Goal: Task Accomplishment & Management: Complete application form

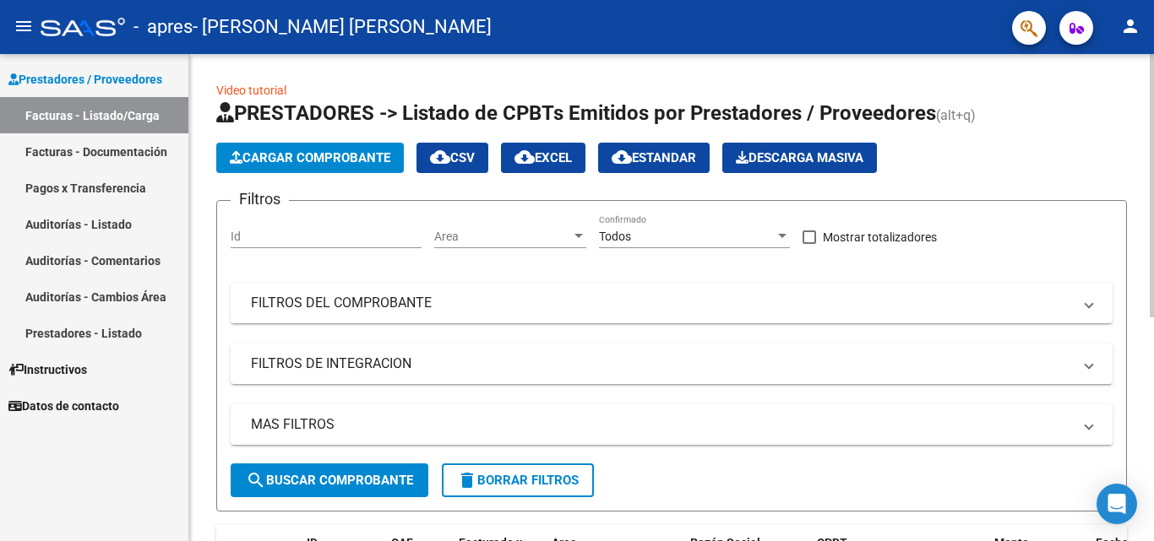
click at [332, 150] on span "Cargar Comprobante" at bounding box center [310, 157] width 161 height 15
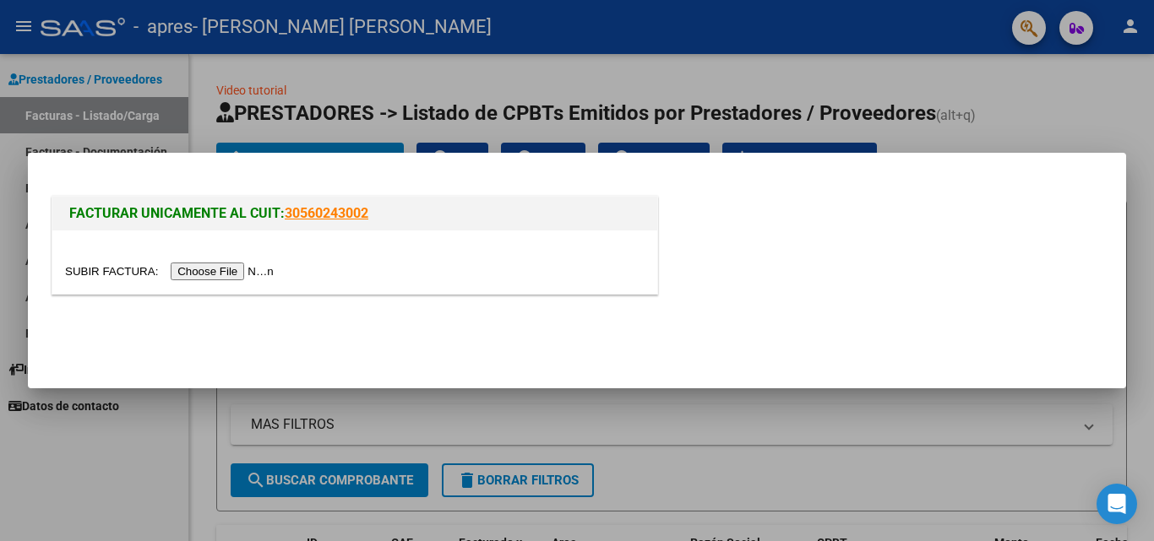
click at [1080, 96] on div at bounding box center [577, 270] width 1154 height 541
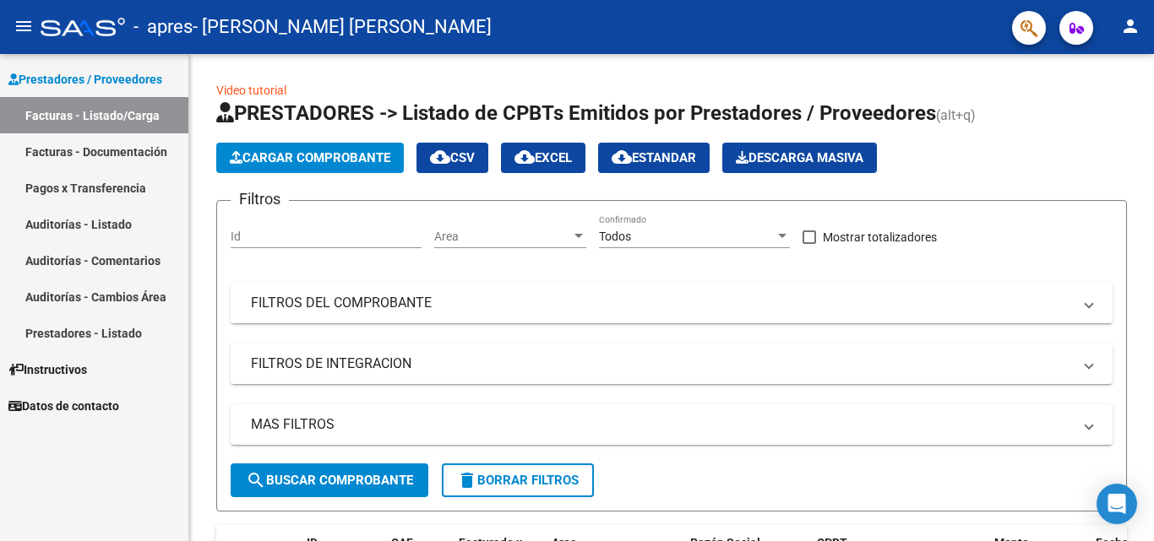
click at [132, 142] on link "Facturas - Documentación" at bounding box center [94, 151] width 188 height 36
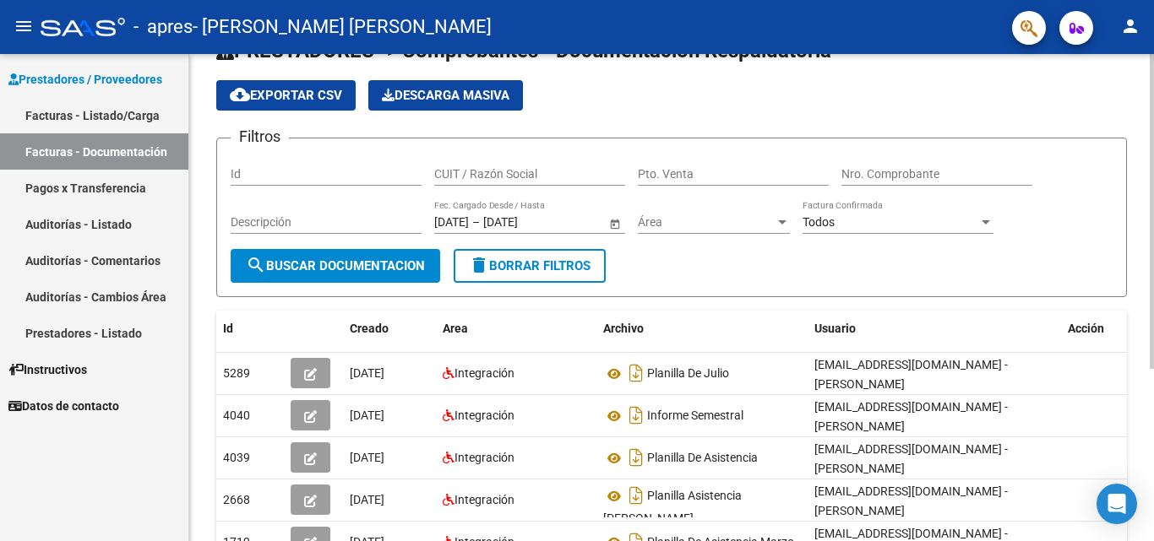
scroll to position [84, 0]
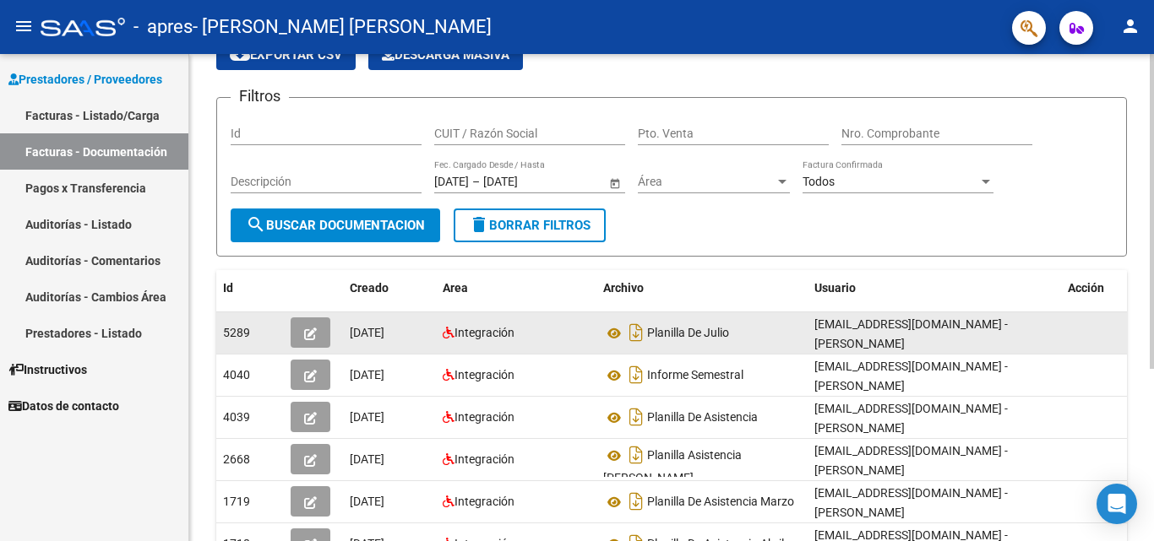
click at [330, 332] on div at bounding box center [314, 333] width 46 height 30
click at [309, 330] on icon "button" at bounding box center [310, 334] width 13 height 13
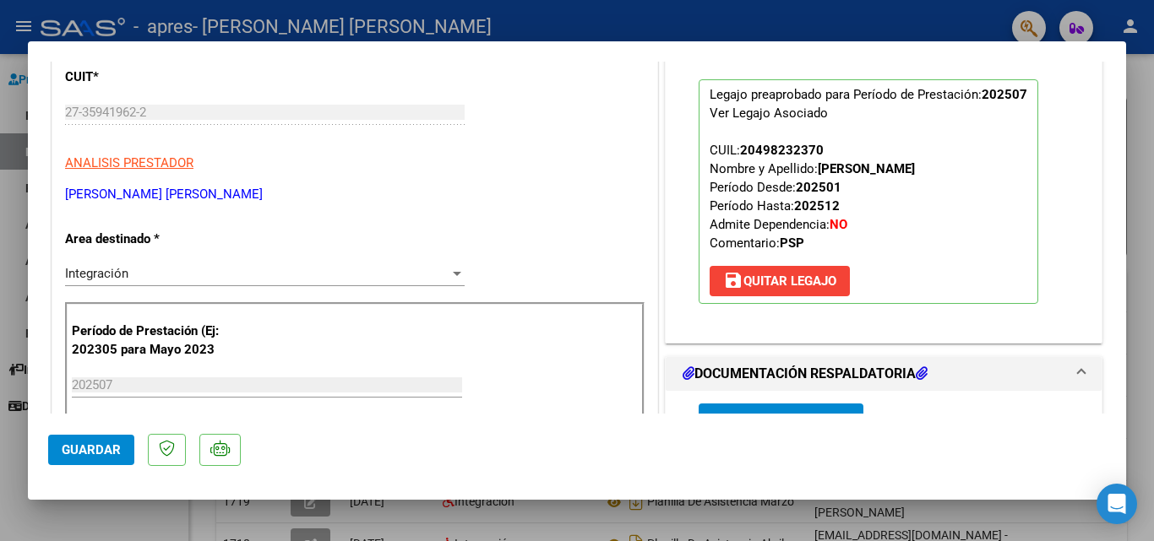
scroll to position [0, 0]
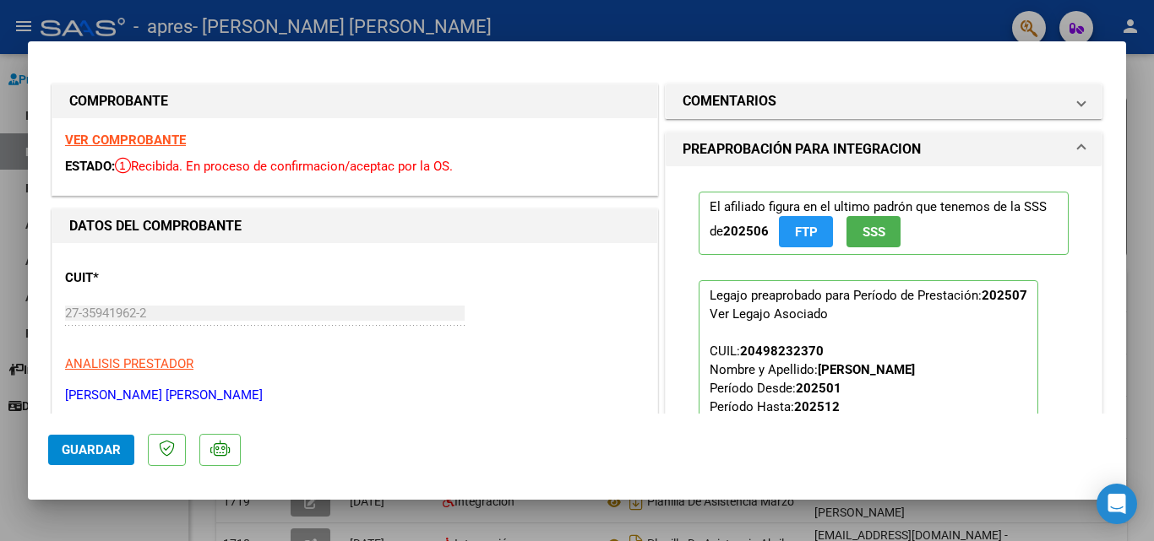
click at [121, 138] on strong "VER COMPROBANTE" at bounding box center [125, 140] width 121 height 15
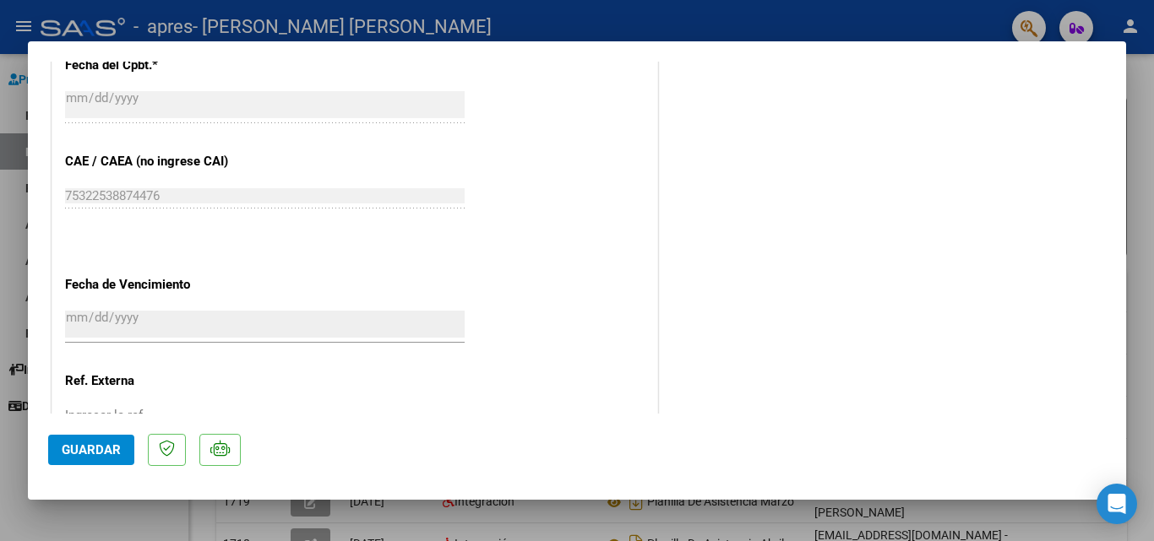
scroll to position [1097, 0]
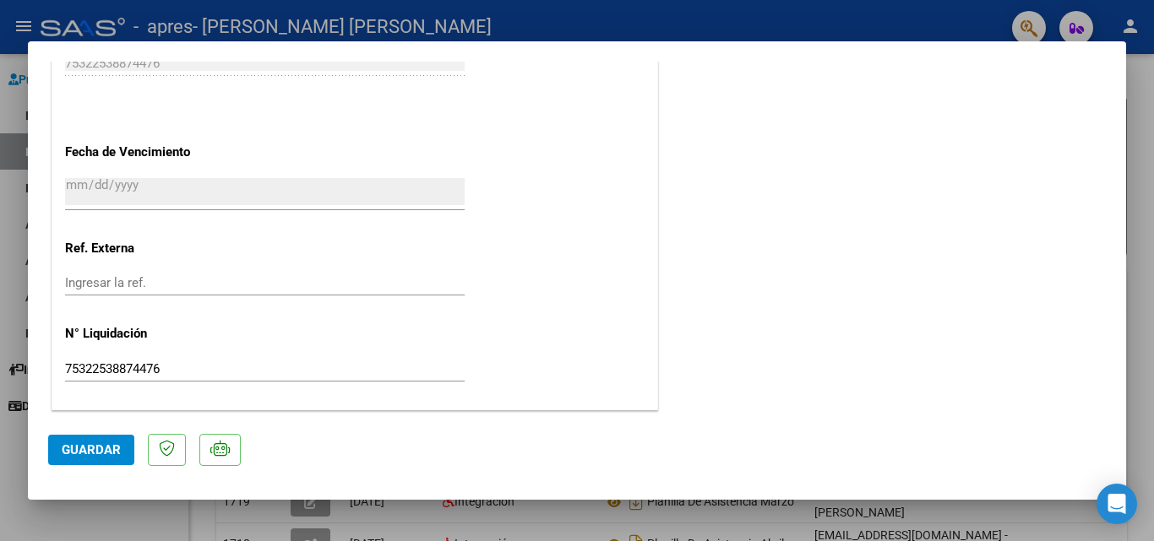
click at [1133, 102] on div at bounding box center [577, 270] width 1154 height 541
type input "$ 0,00"
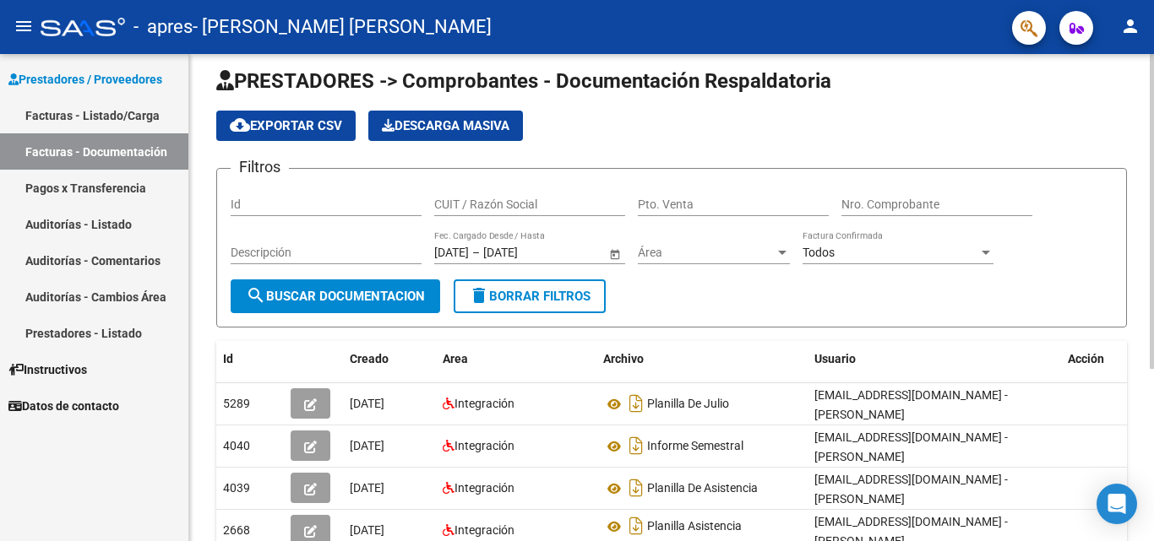
scroll to position [98, 0]
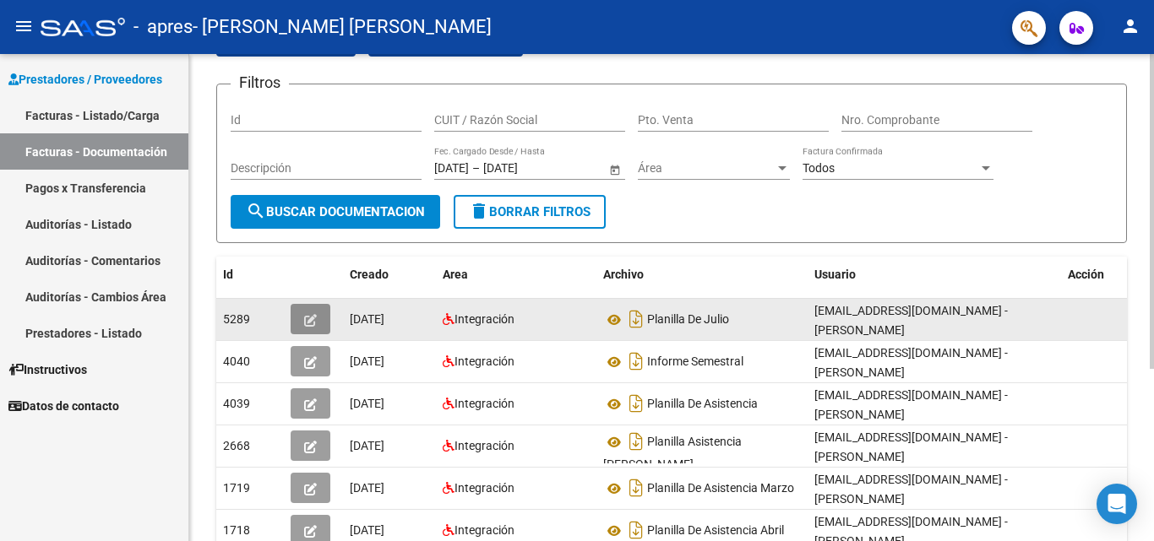
click at [317, 314] on button "button" at bounding box center [311, 319] width 40 height 30
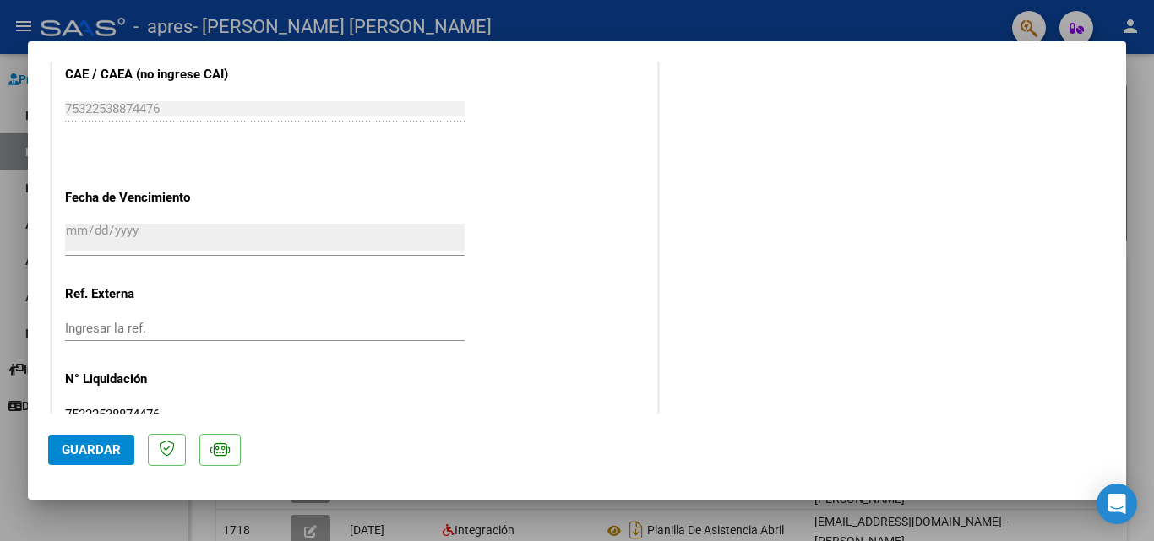
scroll to position [1097, 0]
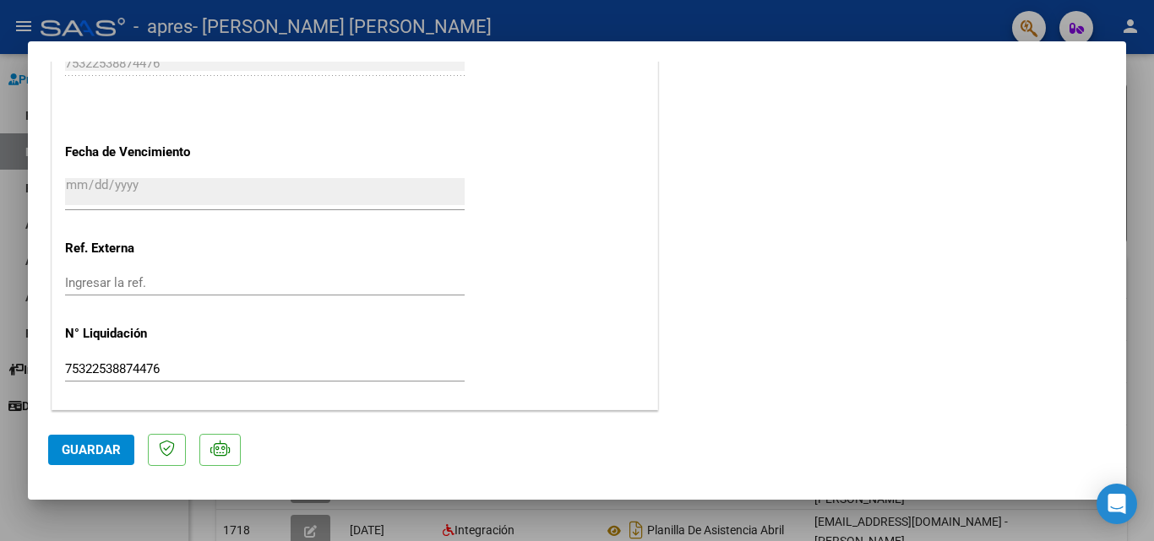
click at [1143, 276] on div at bounding box center [577, 270] width 1154 height 541
type input "$ 0,00"
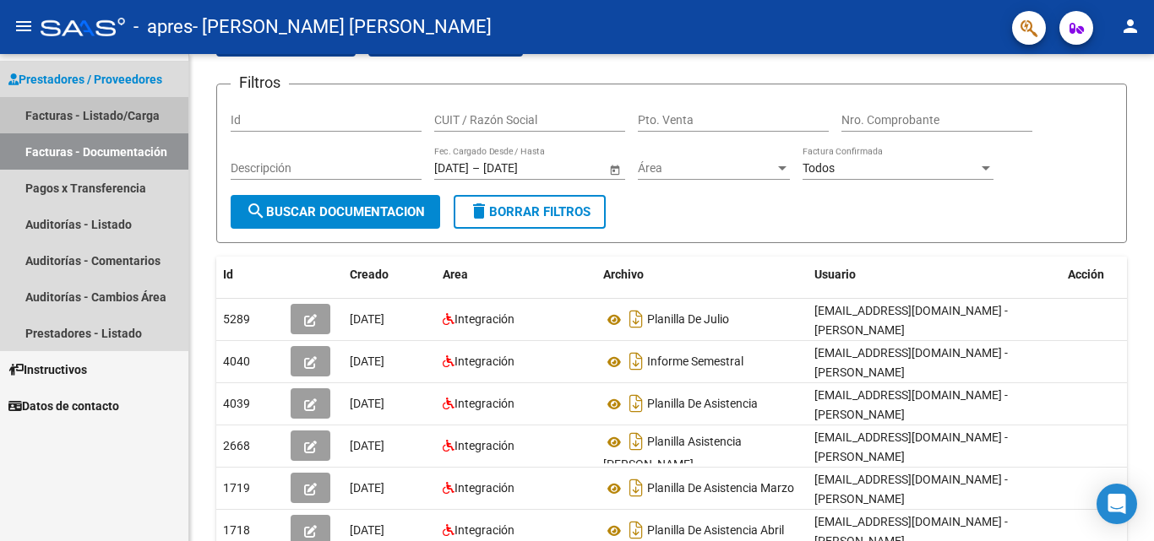
click at [135, 123] on link "Facturas - Listado/Carga" at bounding box center [94, 115] width 188 height 36
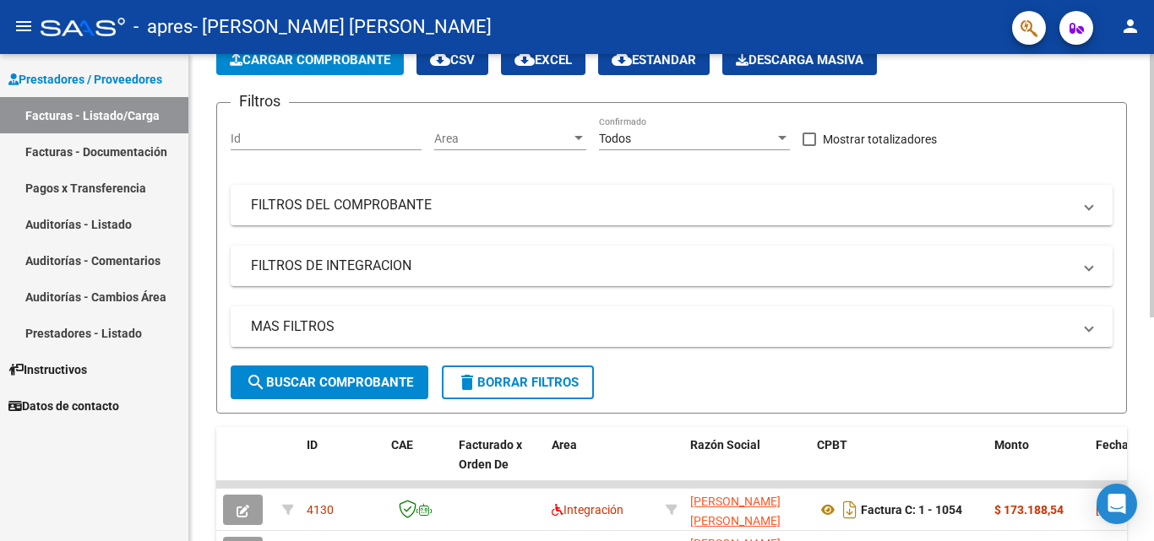
click at [371, 62] on span "Cargar Comprobante" at bounding box center [310, 59] width 161 height 15
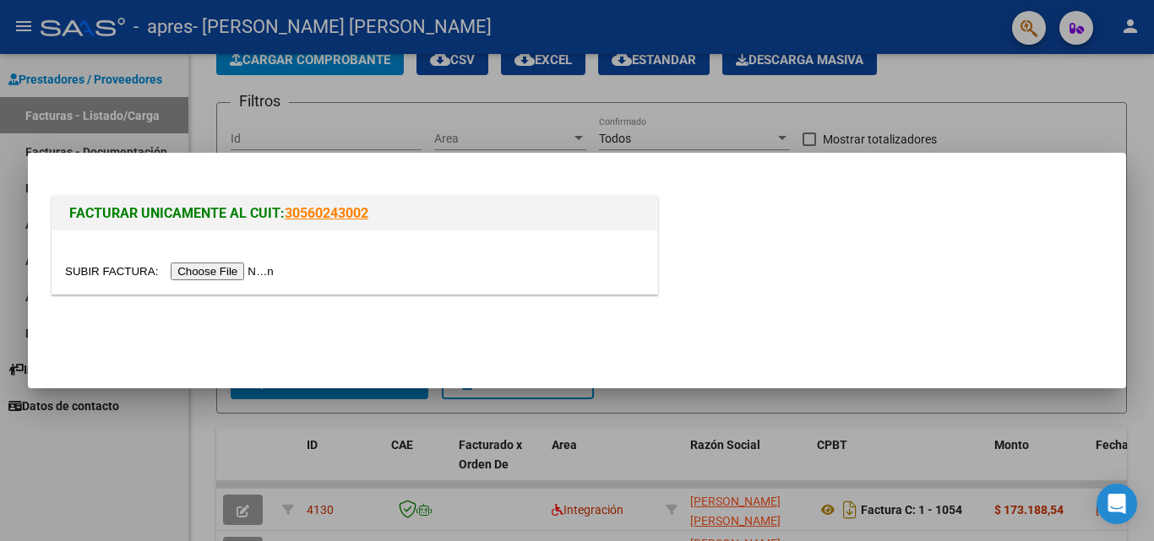
click at [253, 275] on input "file" at bounding box center [172, 272] width 214 height 18
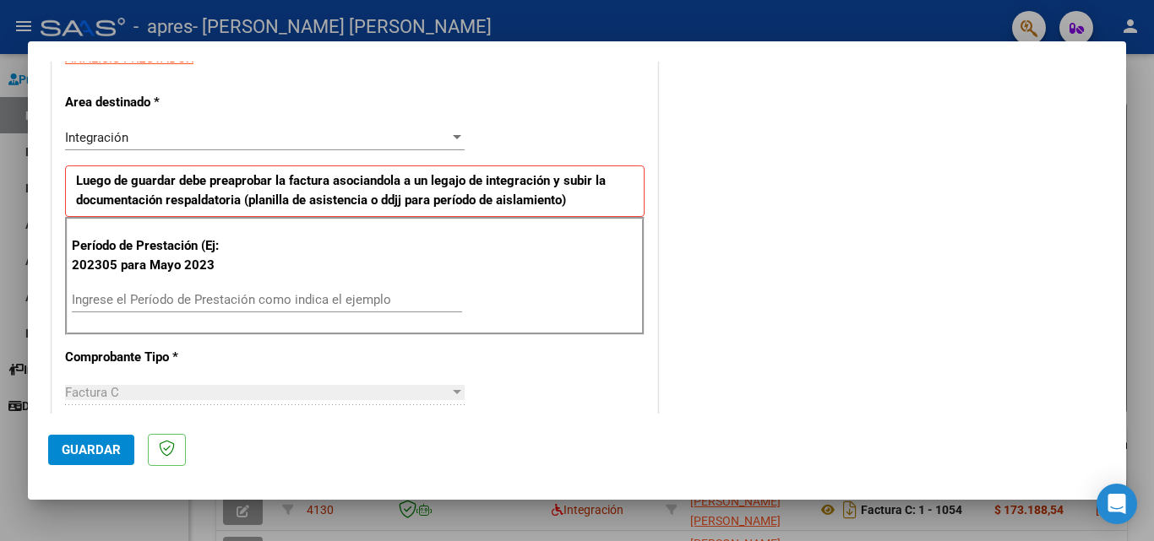
scroll to position [338, 0]
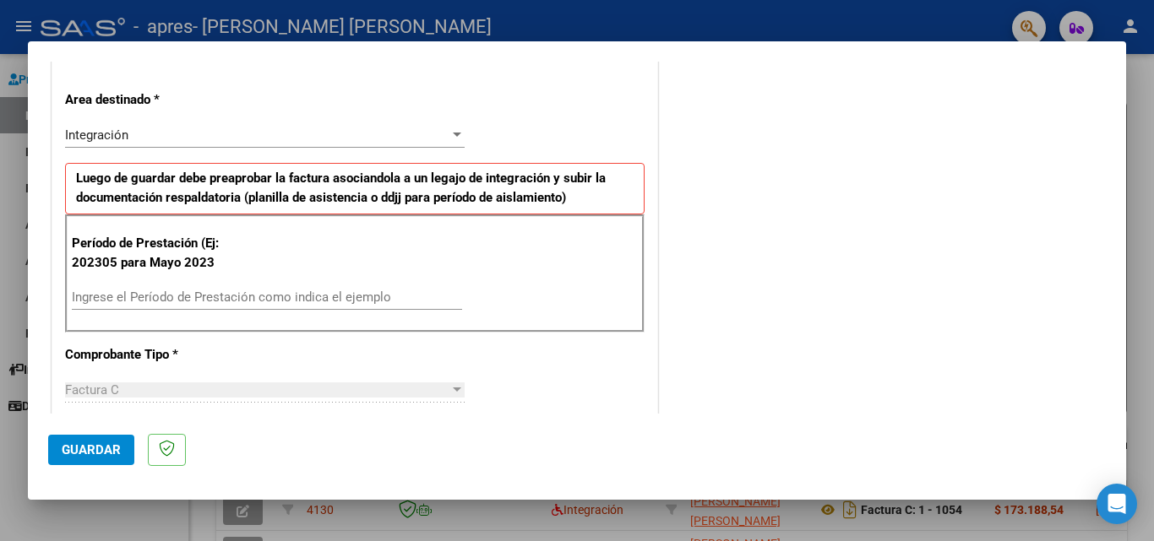
click at [295, 295] on input "Ingrese el Período de Prestación como indica el ejemplo" at bounding box center [267, 297] width 390 height 15
type input "202507"
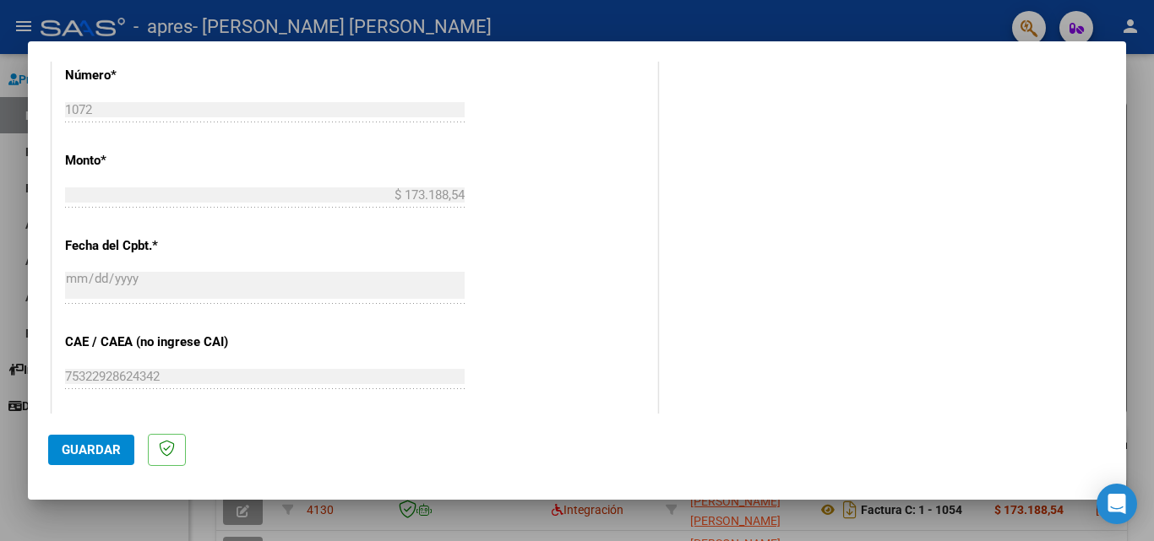
scroll to position [1014, 0]
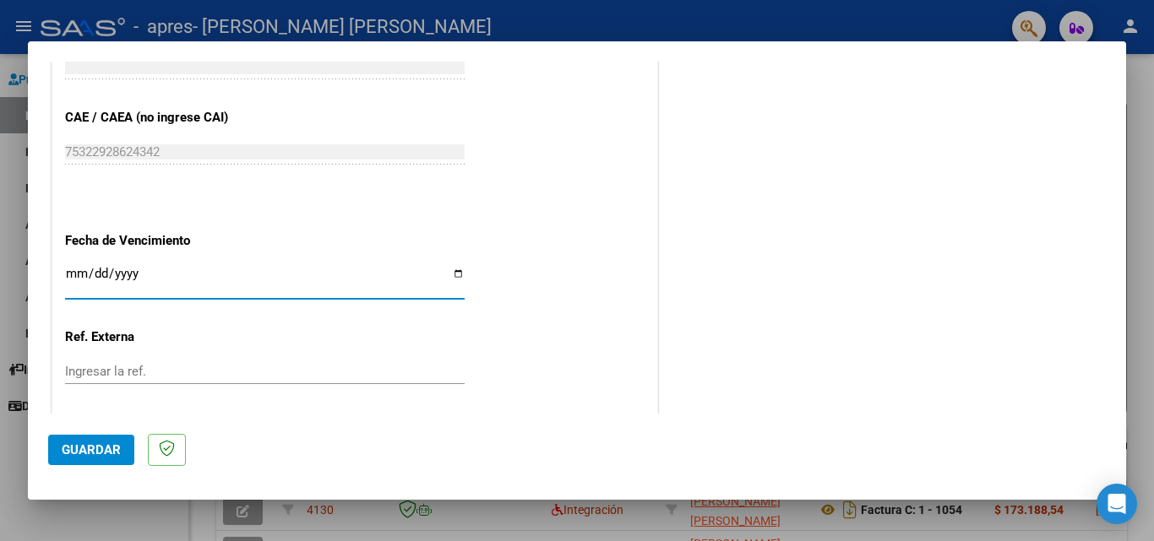
click at [280, 275] on input "Ingresar la fecha" at bounding box center [265, 280] width 400 height 27
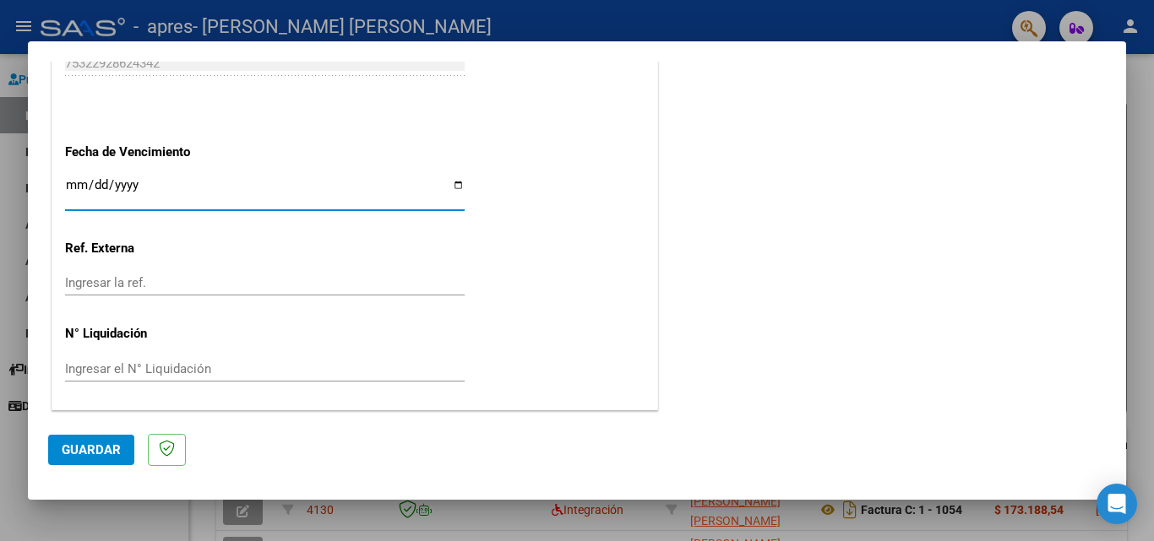
click at [454, 185] on input "Ingresar la fecha" at bounding box center [265, 191] width 400 height 27
drag, startPoint x: 222, startPoint y: 174, endPoint x: 155, endPoint y: 187, distance: 68.8
click at [155, 187] on input "Ingresar la fecha" at bounding box center [265, 191] width 400 height 27
drag, startPoint x: 155, startPoint y: 187, endPoint x: 140, endPoint y: 188, distance: 14.5
click at [140, 188] on input "Ingresar la fecha" at bounding box center [265, 191] width 400 height 27
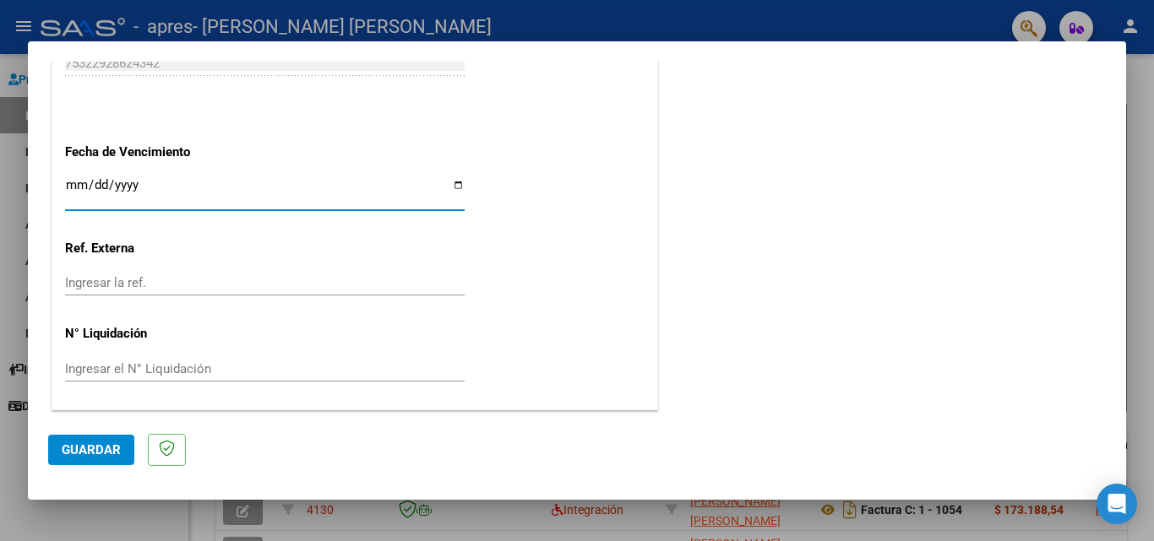
click at [73, 175] on div "Ingresar la fecha" at bounding box center [265, 193] width 400 height 36
click at [455, 193] on input "Ingresar la fecha" at bounding box center [265, 191] width 400 height 27
click at [459, 180] on input "Ingresar la fecha" at bounding box center [265, 191] width 400 height 27
type input "2025-08-21"
click at [264, 288] on input "Ingresar la ref." at bounding box center [265, 282] width 400 height 15
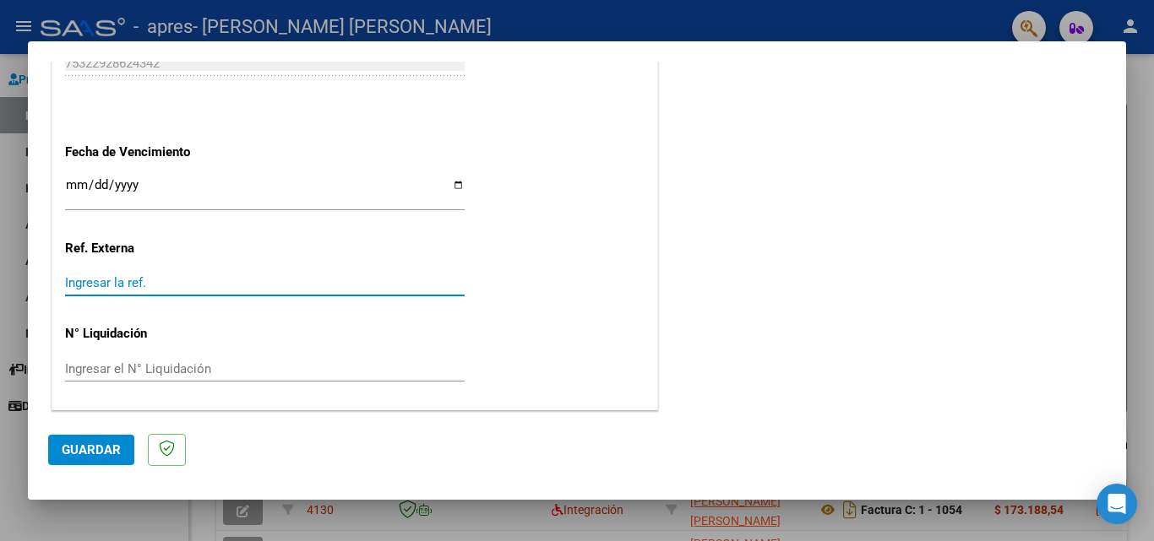
click at [245, 365] on input "Ingresar el N° Liquidación" at bounding box center [265, 369] width 400 height 15
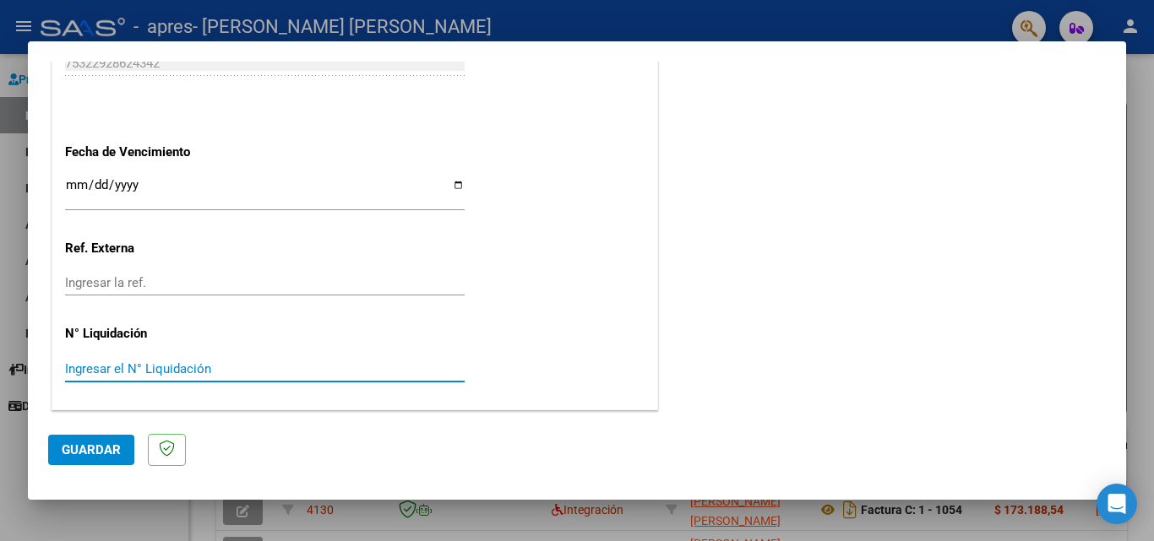
paste input "75322928624342"
type input "75322928624342"
click at [115, 445] on span "Guardar" at bounding box center [91, 450] width 59 height 15
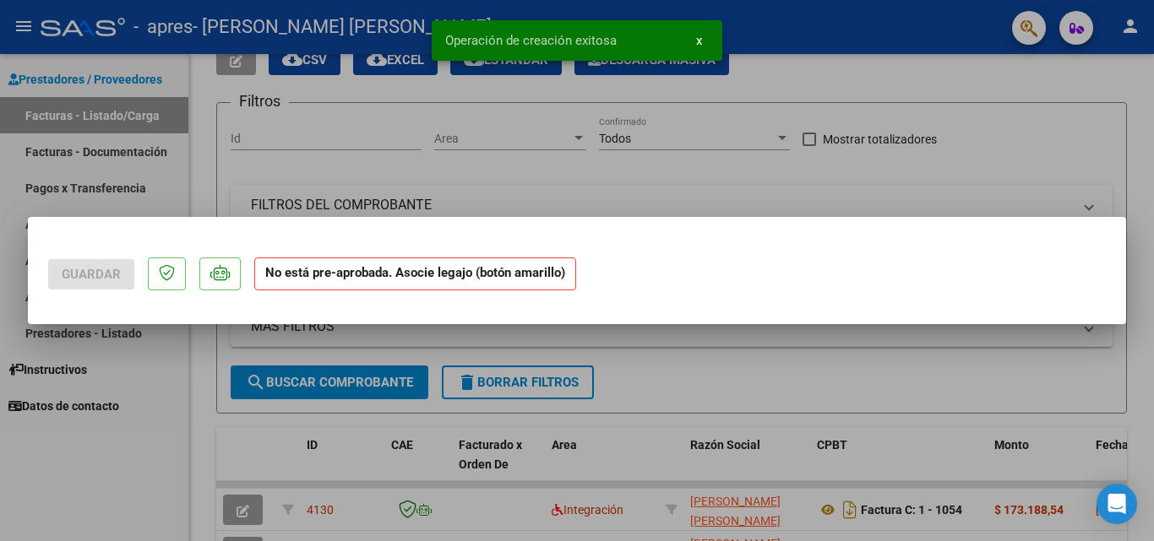
scroll to position [0, 0]
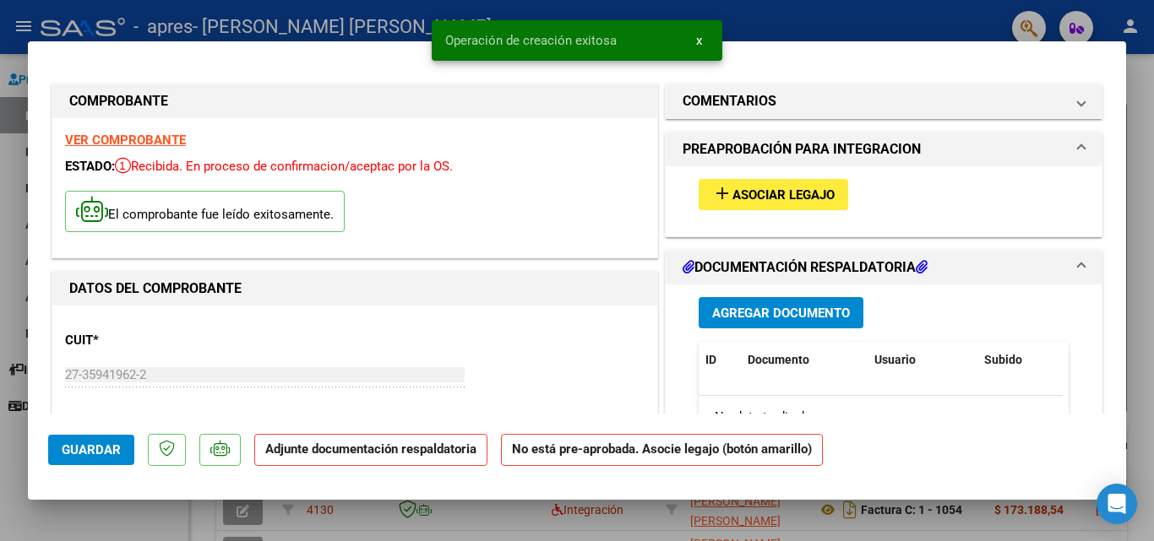
click at [775, 200] on span "Asociar Legajo" at bounding box center [783, 195] width 102 height 15
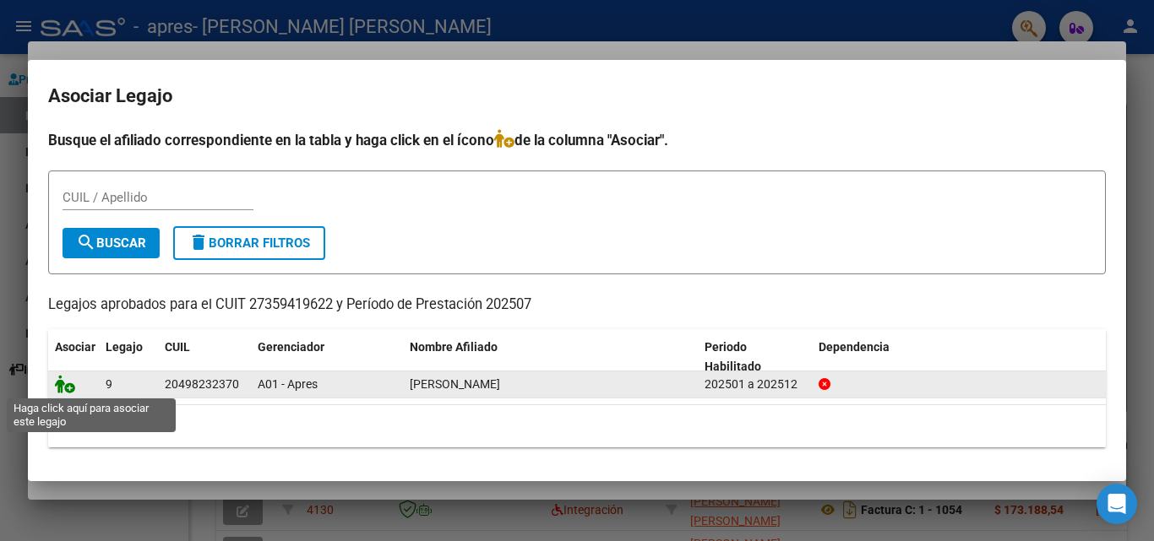
click at [63, 384] on icon at bounding box center [65, 384] width 20 height 19
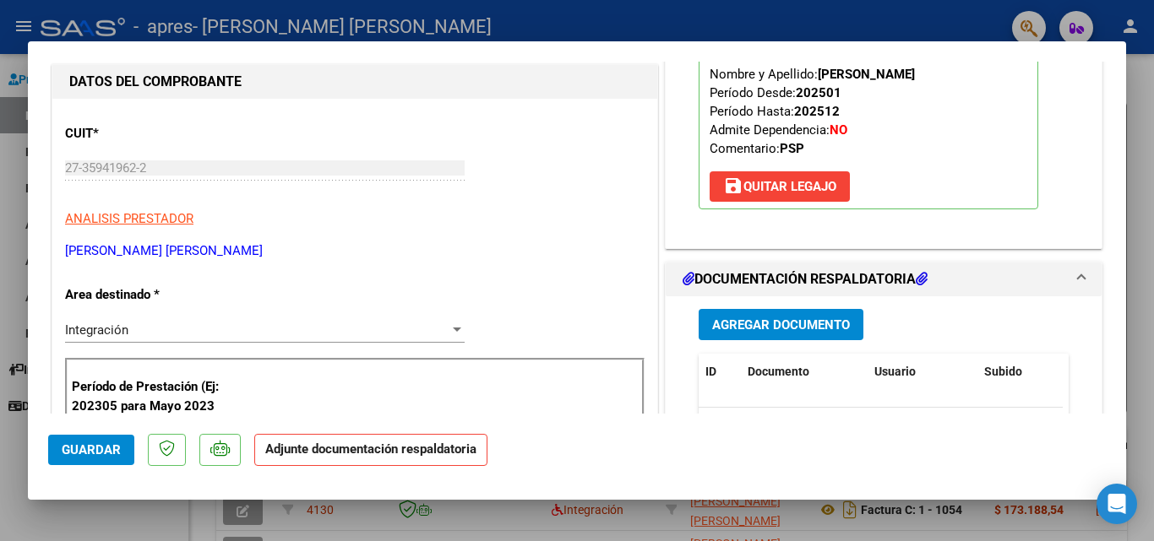
scroll to position [338, 0]
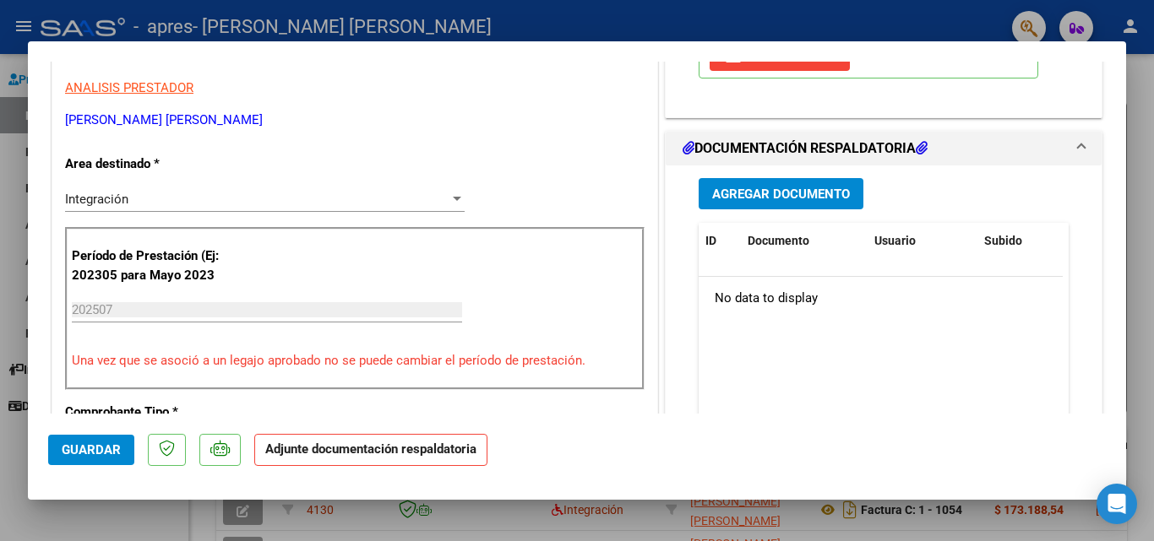
click at [754, 188] on span "Agregar Documento" at bounding box center [781, 194] width 138 height 15
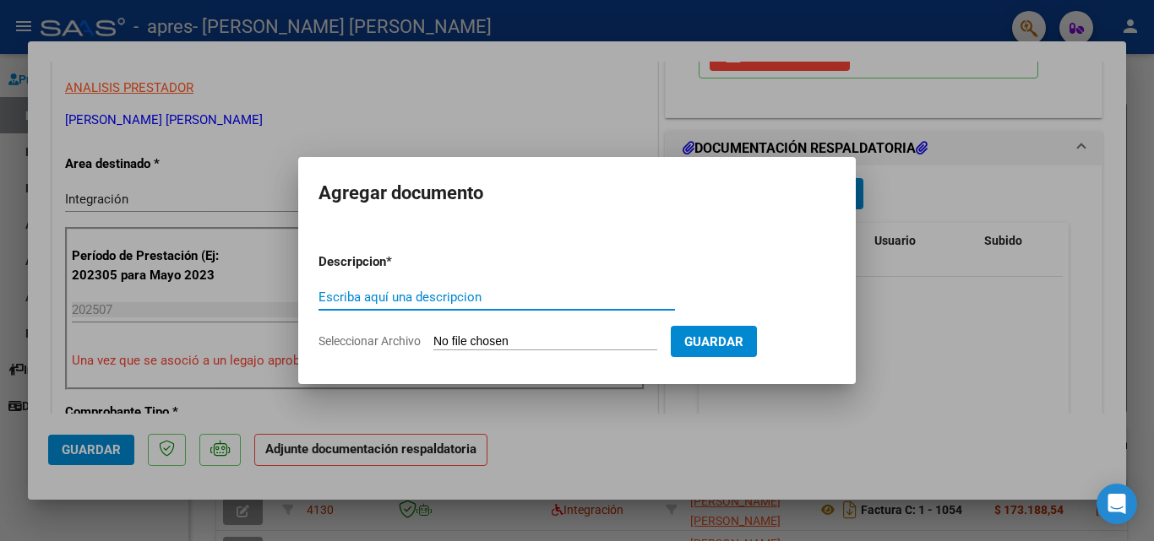
click at [529, 297] on input "Escriba aquí una descripcion" at bounding box center [496, 297] width 356 height 15
click at [489, 336] on input "Seleccionar Archivo" at bounding box center [545, 343] width 224 height 16
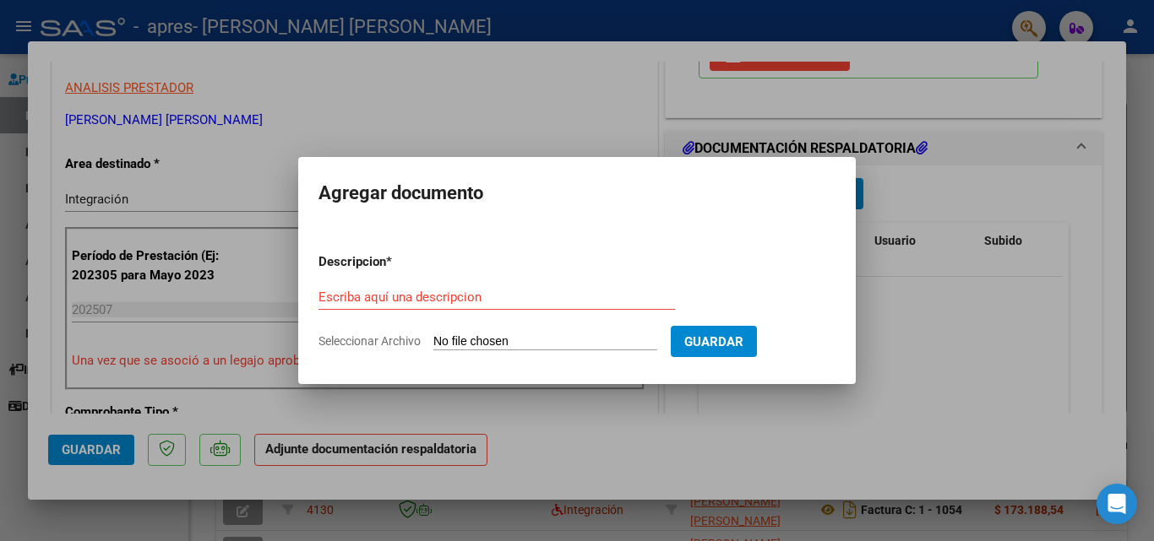
type input "C:\fakepath\planilla santino JULIO2025.pdf"
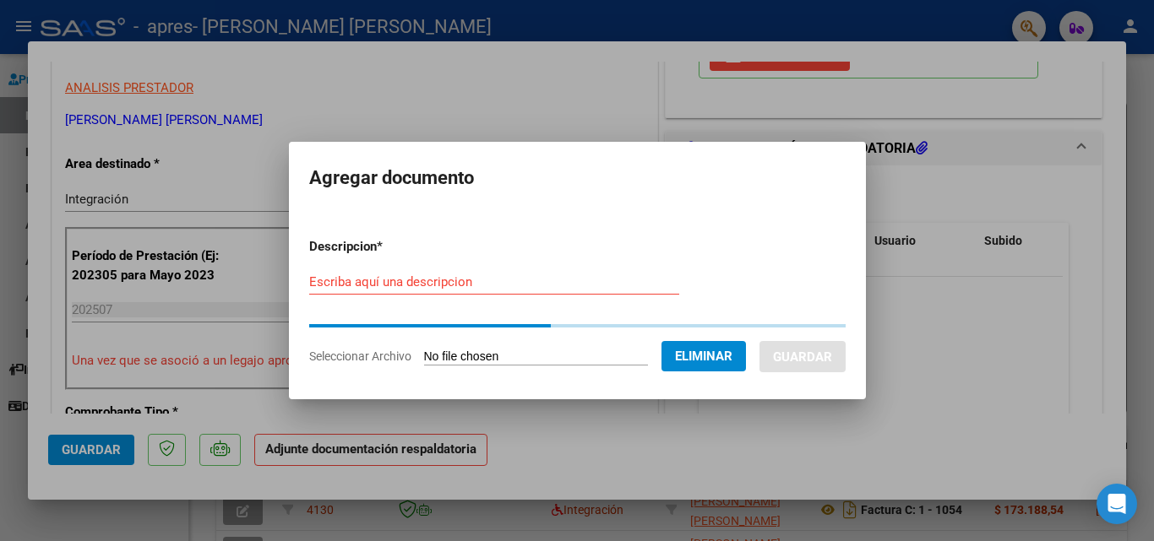
click at [427, 279] on input "Escriba aquí una descripcion" at bounding box center [494, 282] width 370 height 15
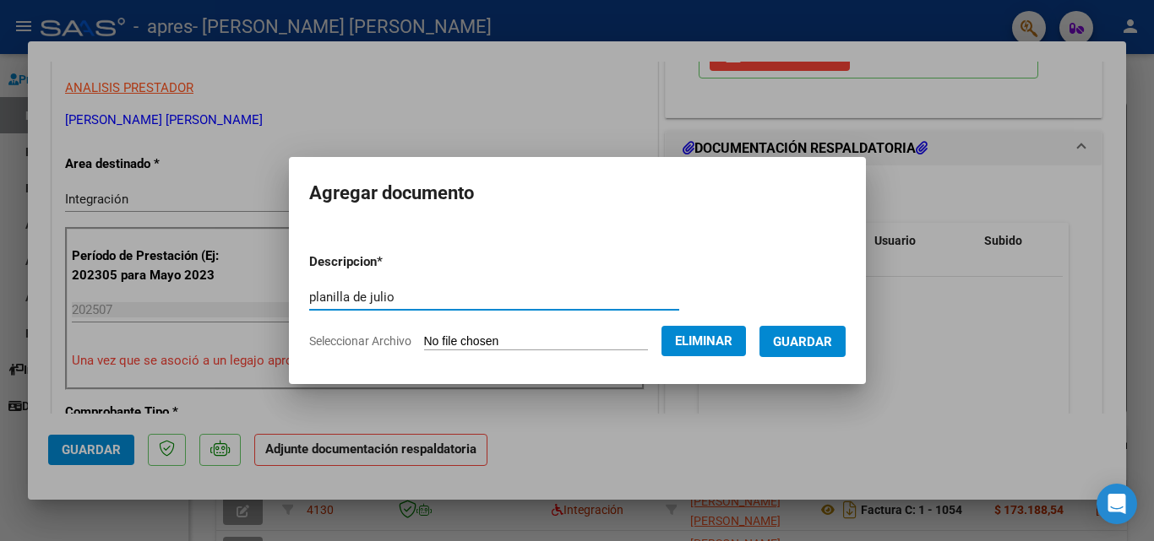
type input "planilla de julio"
click at [812, 335] on span "Guardar" at bounding box center [802, 342] width 59 height 15
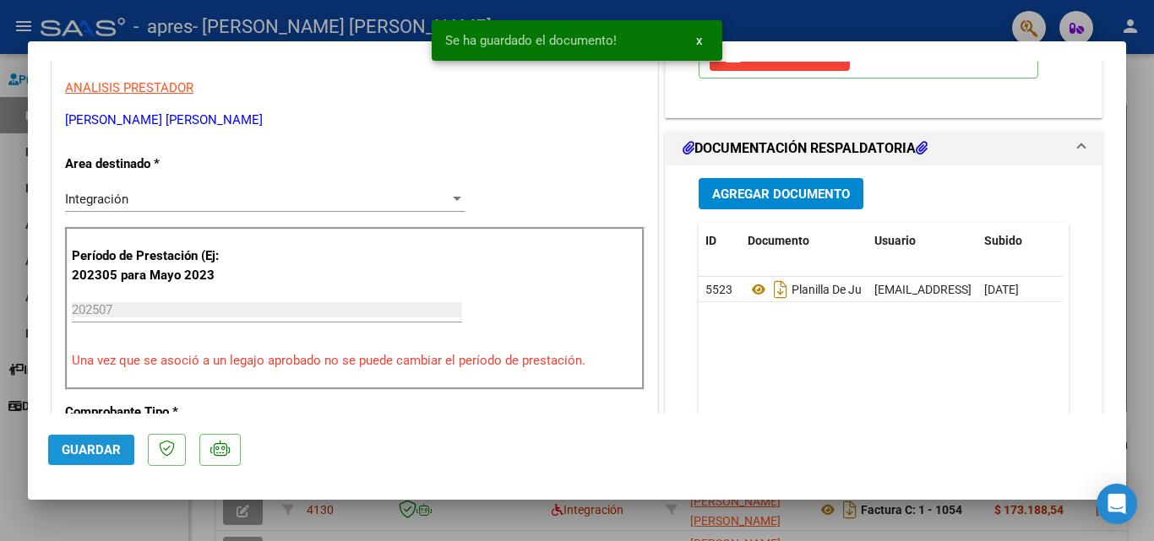
click at [92, 457] on span "Guardar" at bounding box center [91, 450] width 59 height 15
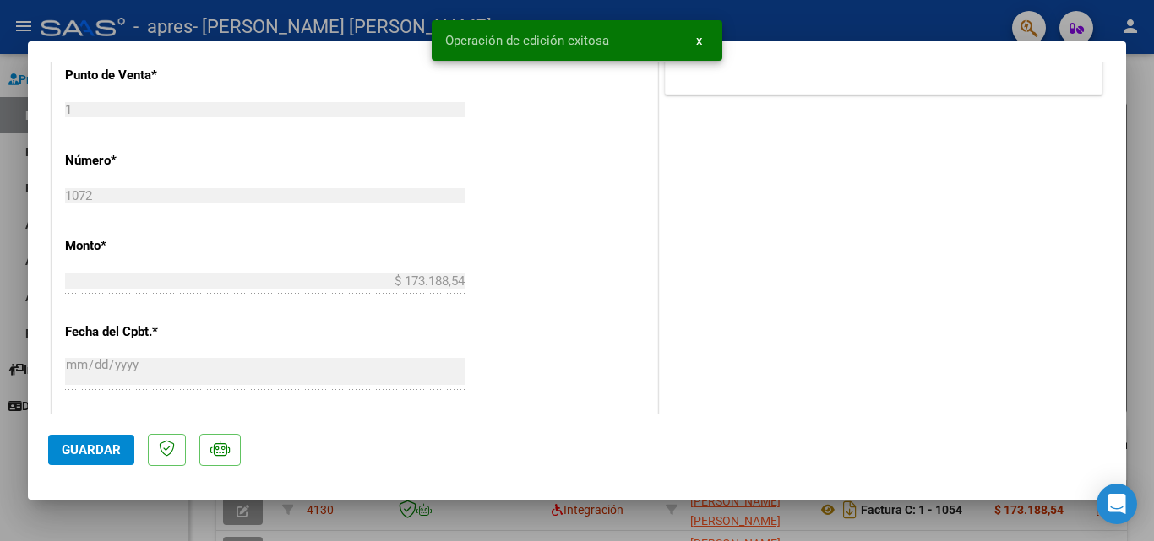
click at [1131, 112] on div at bounding box center [577, 270] width 1154 height 541
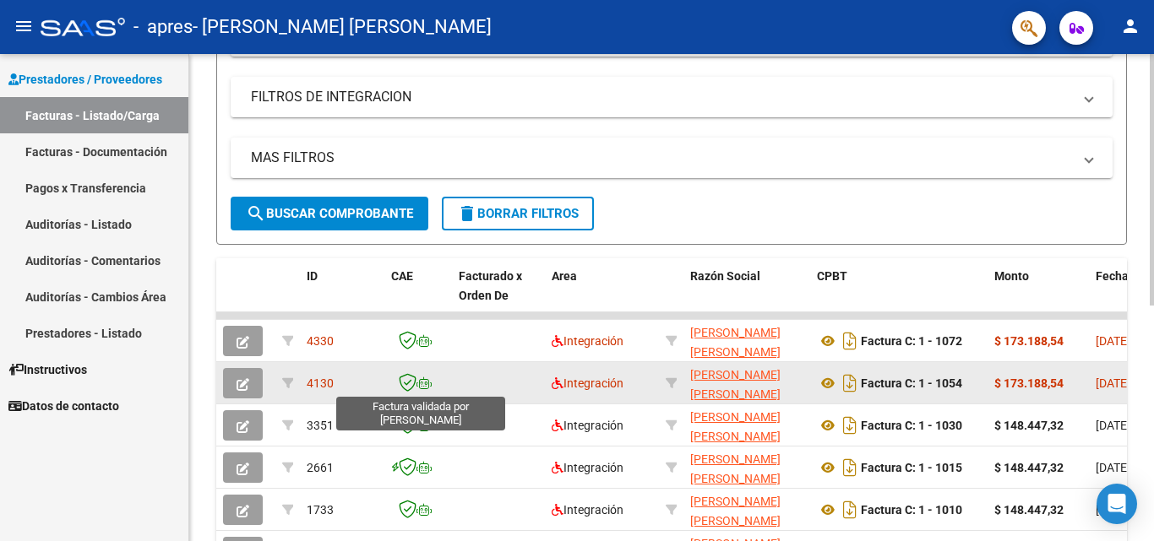
scroll to position [351, 0]
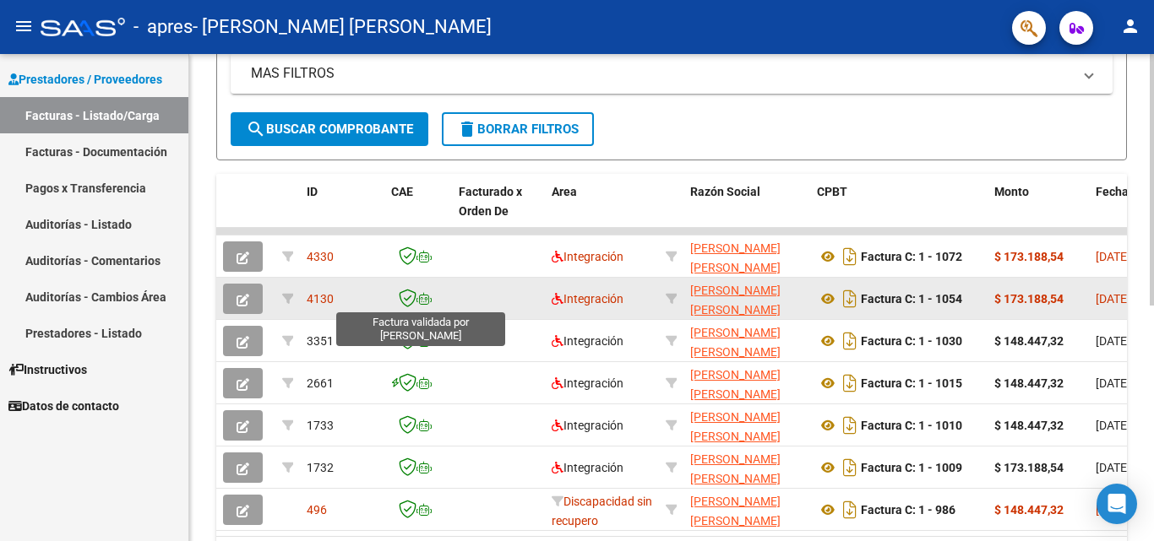
click at [408, 297] on icon at bounding box center [408, 298] width 18 height 19
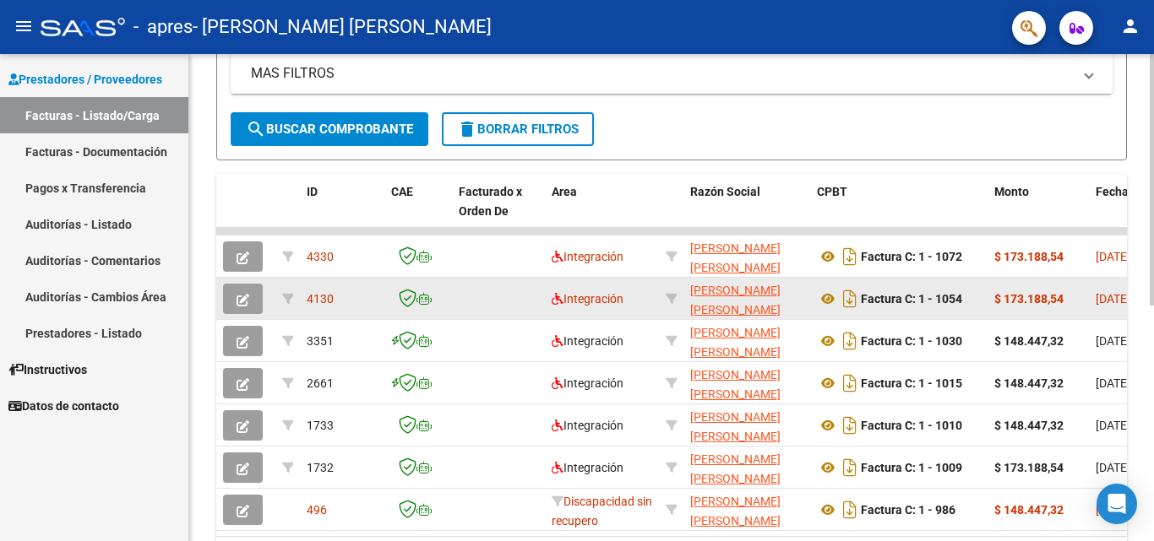
click at [253, 301] on button "button" at bounding box center [243, 299] width 40 height 30
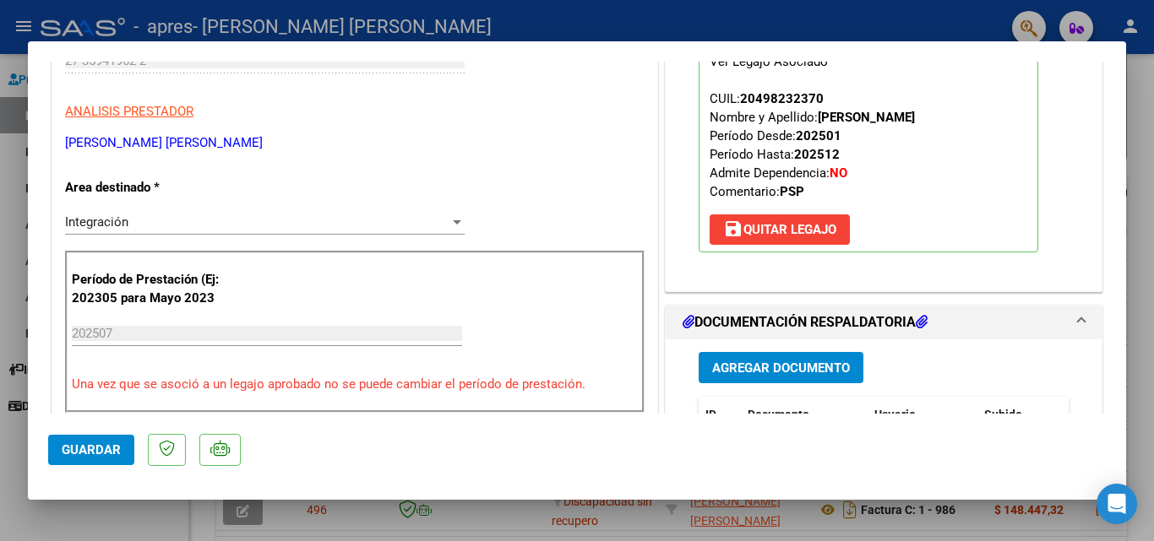
scroll to position [0, 0]
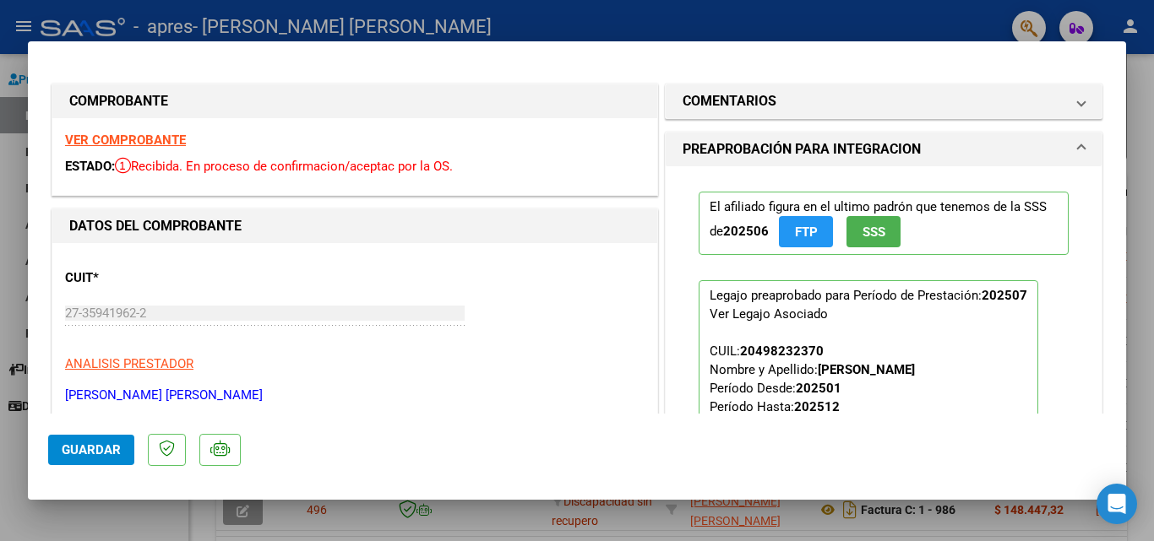
click at [145, 145] on strong "VER COMPROBANTE" at bounding box center [125, 140] width 121 height 15
click at [1078, 106] on span at bounding box center [1081, 101] width 7 height 20
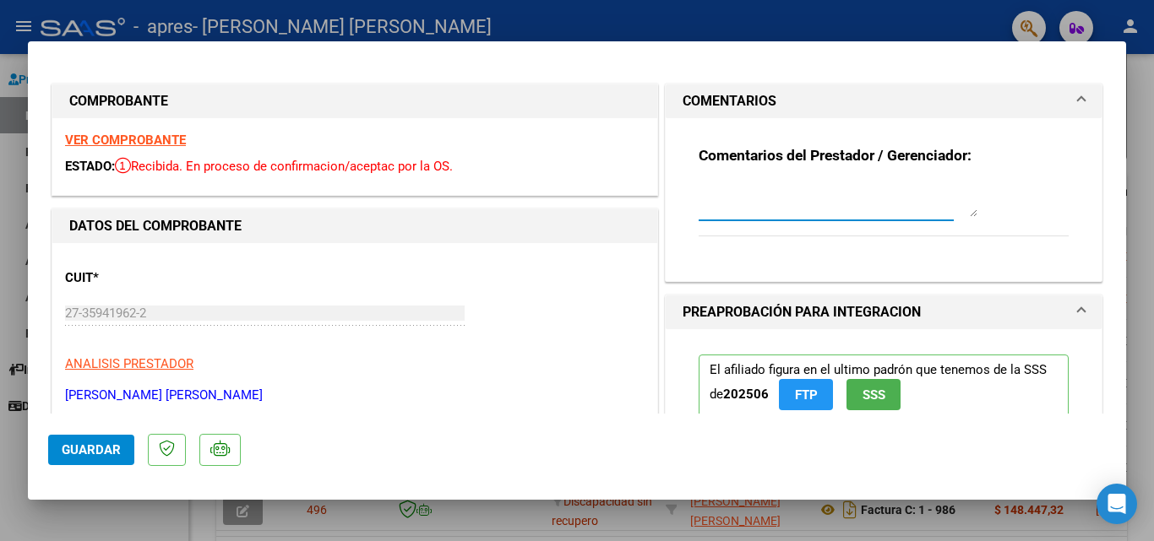
click at [821, 210] on textarea at bounding box center [838, 200] width 279 height 34
type textarea "Fact no valida se cargo la nueva correcta"
click at [979, 220] on div "Comentarios del Prestador / Gerenciador: Fact no valida se cargo la nueva corre…" at bounding box center [884, 200] width 370 height 109
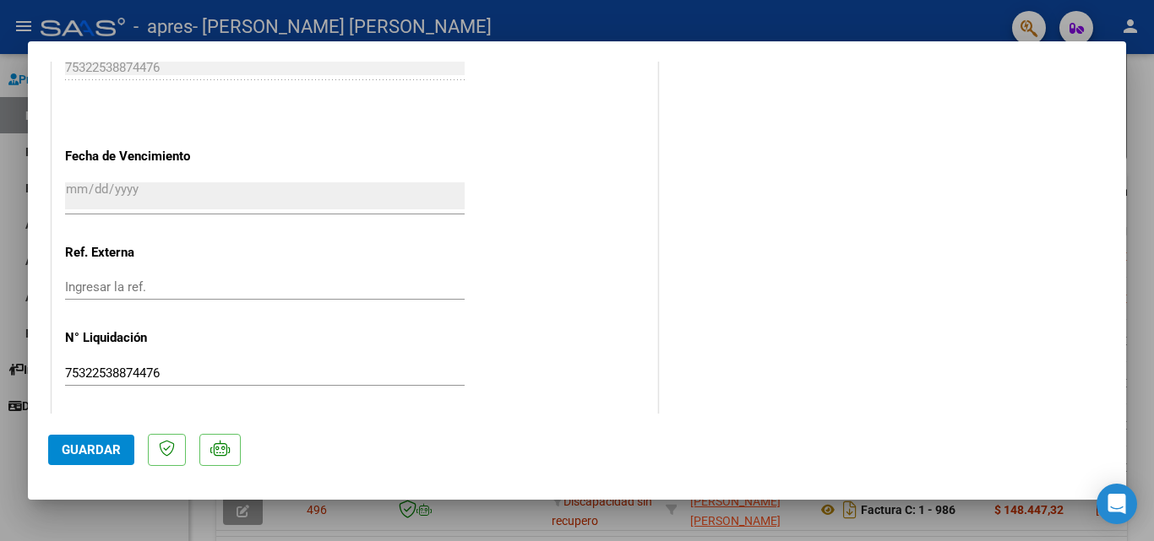
scroll to position [1097, 0]
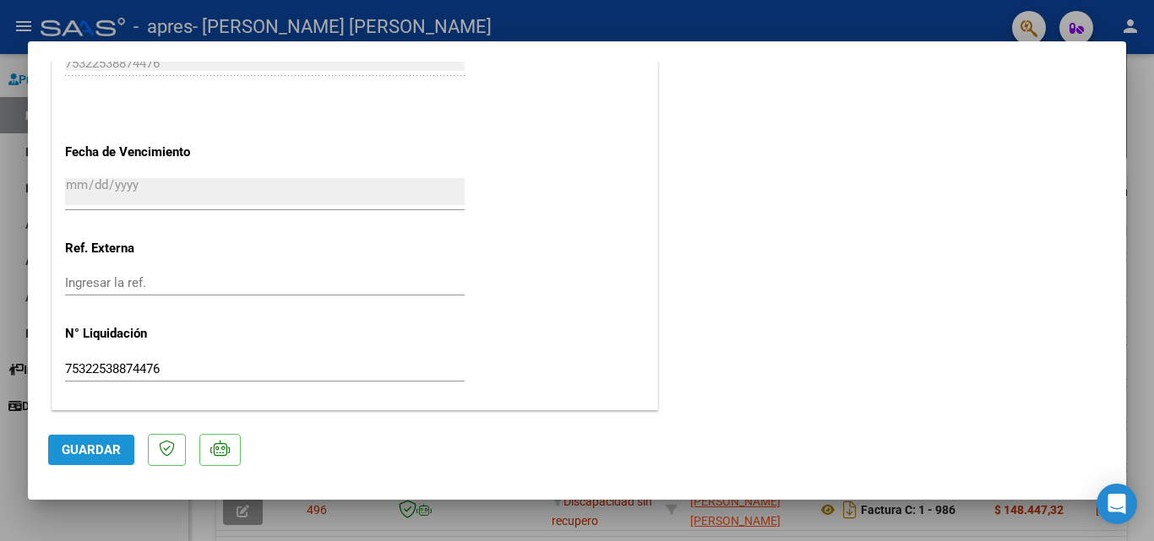
click at [113, 444] on span "Guardar" at bounding box center [91, 450] width 59 height 15
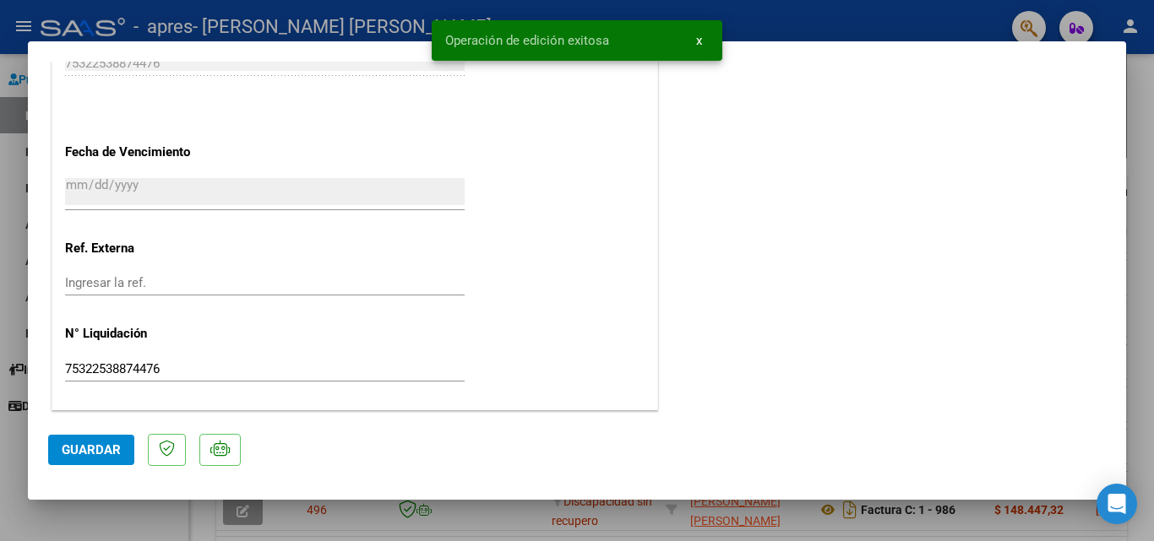
click at [700, 35] on span "x" at bounding box center [699, 40] width 6 height 15
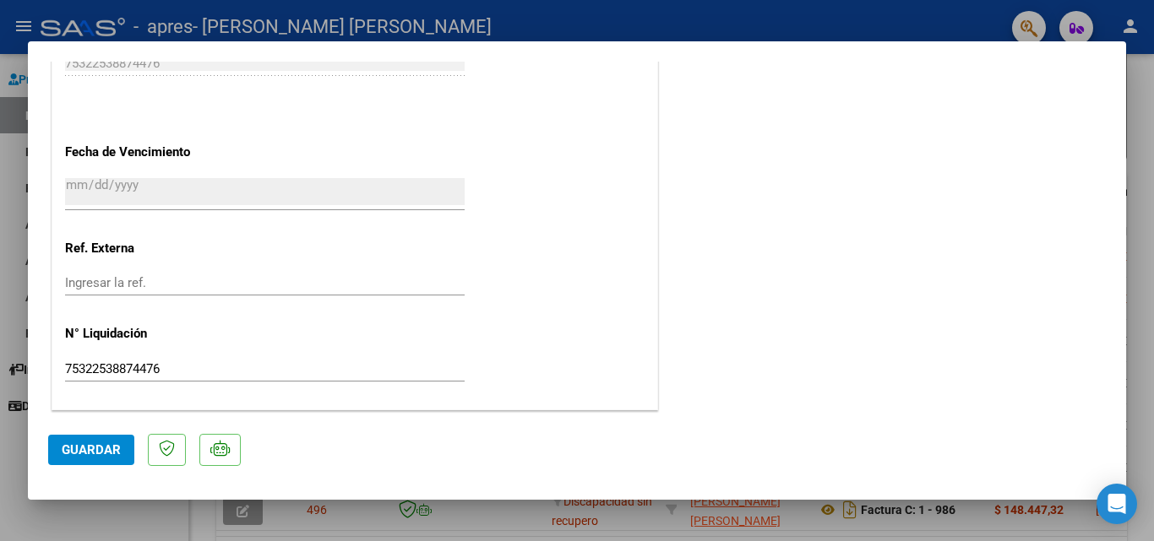
click at [1129, 168] on div at bounding box center [577, 270] width 1154 height 541
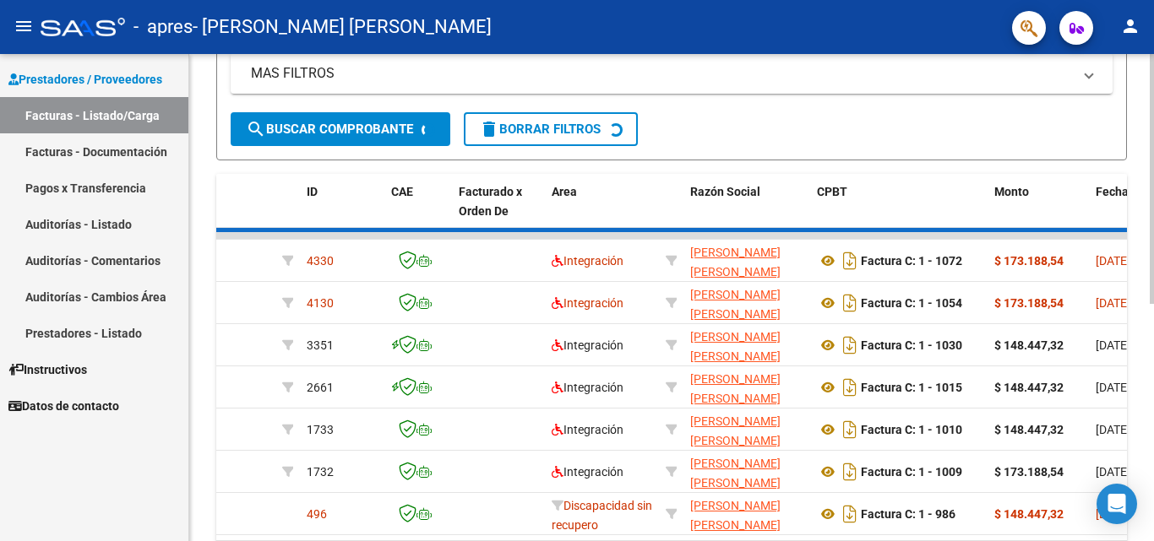
click at [1145, 193] on div "Video tutorial PRESTADORES -> Listado de CPBTs Emitidos por Prestadores / Prove…" at bounding box center [671, 170] width 965 height 935
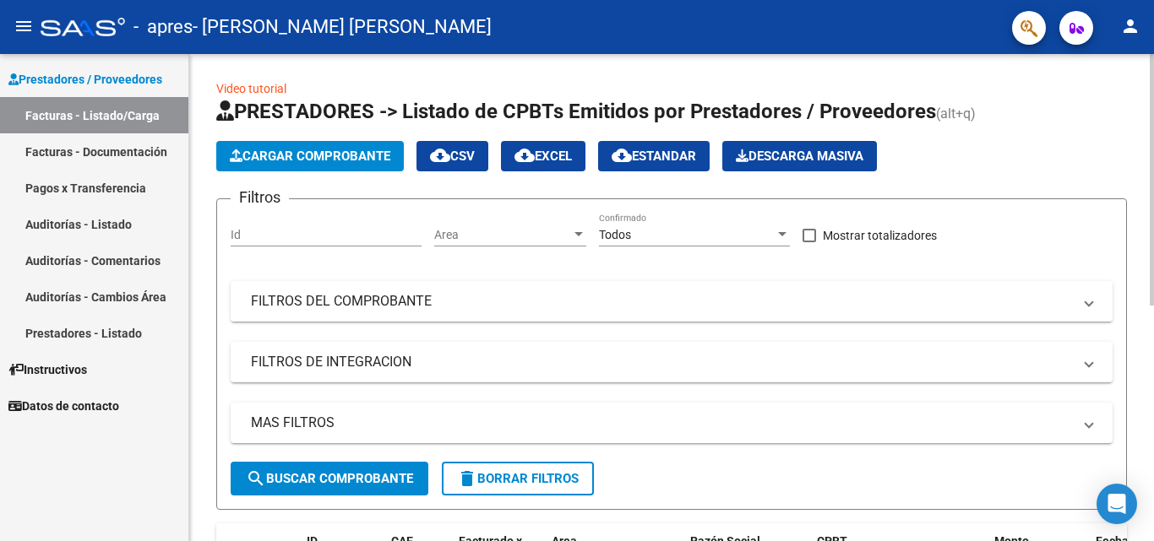
scroll to position [0, 0]
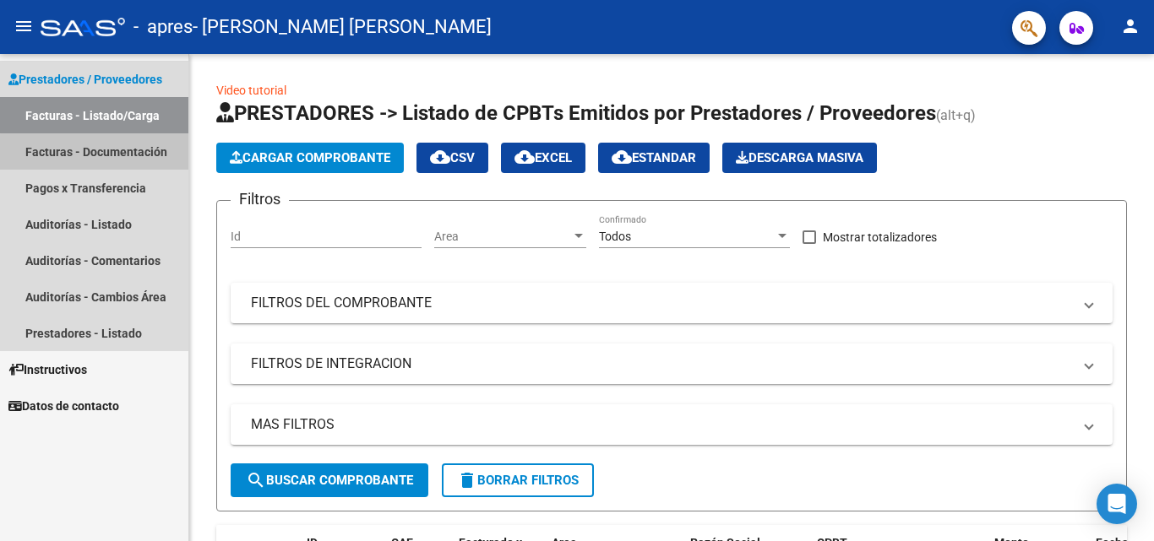
click at [147, 155] on link "Facturas - Documentación" at bounding box center [94, 151] width 188 height 36
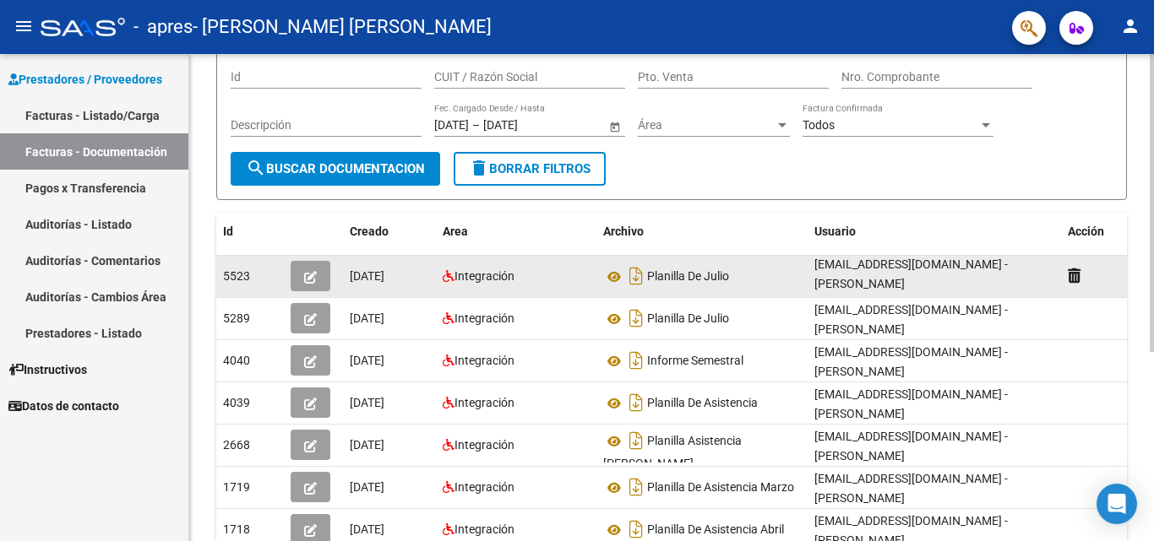
scroll to position [253, 0]
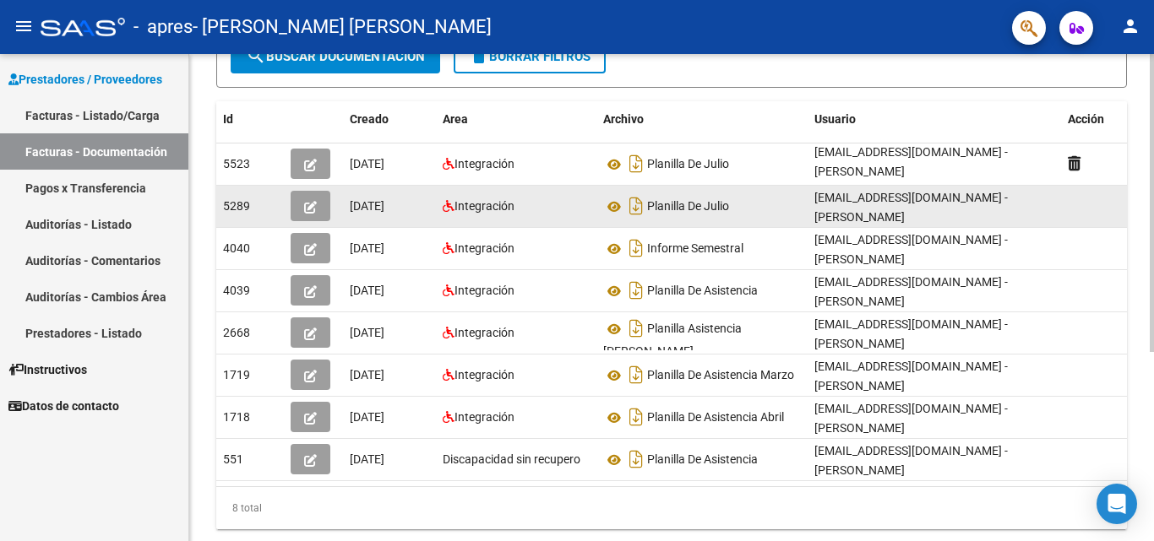
click at [1069, 207] on datatable-body-cell at bounding box center [1103, 206] width 84 height 41
click at [1072, 199] on datatable-body-cell at bounding box center [1103, 206] width 84 height 41
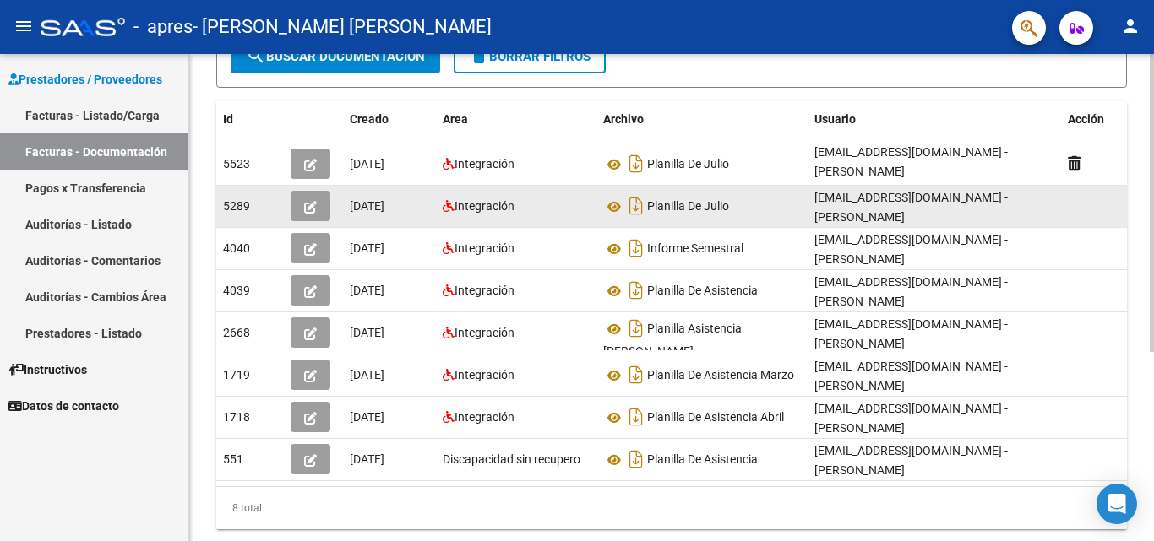
click at [1072, 199] on datatable-body-cell at bounding box center [1103, 206] width 84 height 41
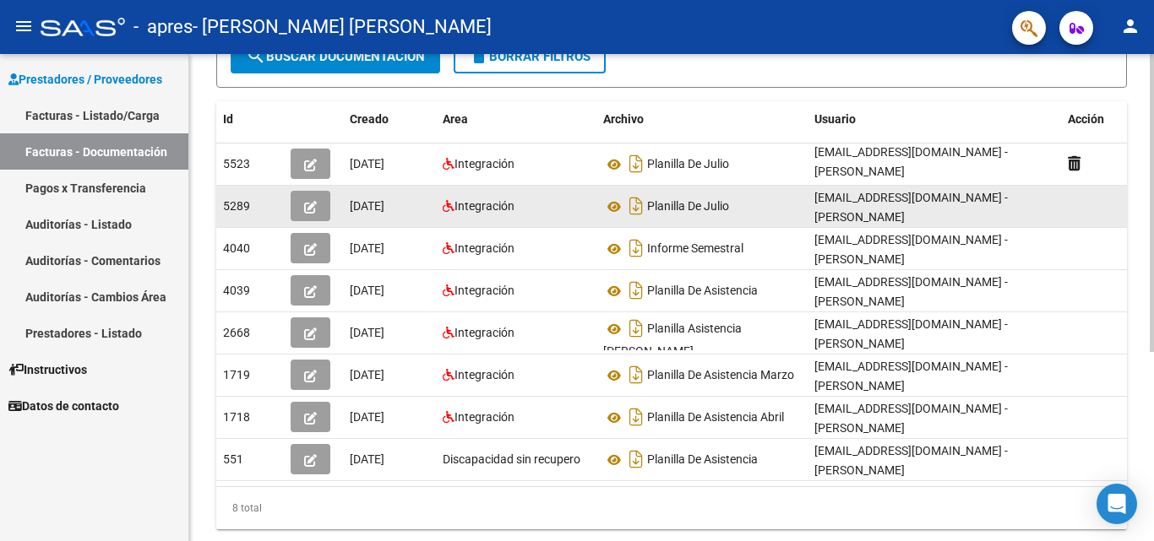
click at [1072, 199] on datatable-body-cell at bounding box center [1103, 206] width 84 height 41
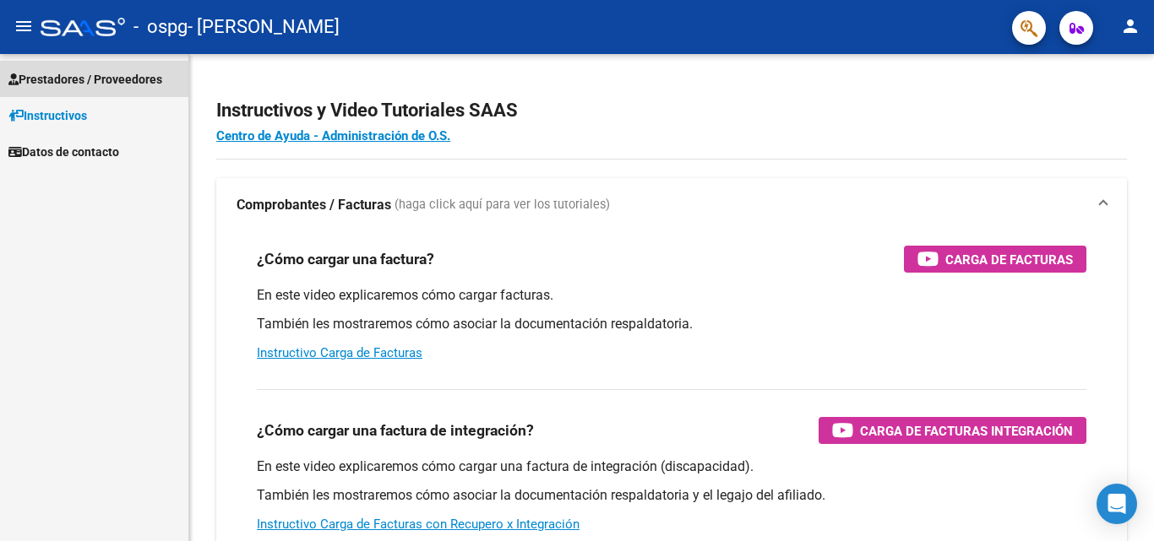
click at [107, 84] on span "Prestadores / Proveedores" at bounding box center [85, 79] width 154 height 19
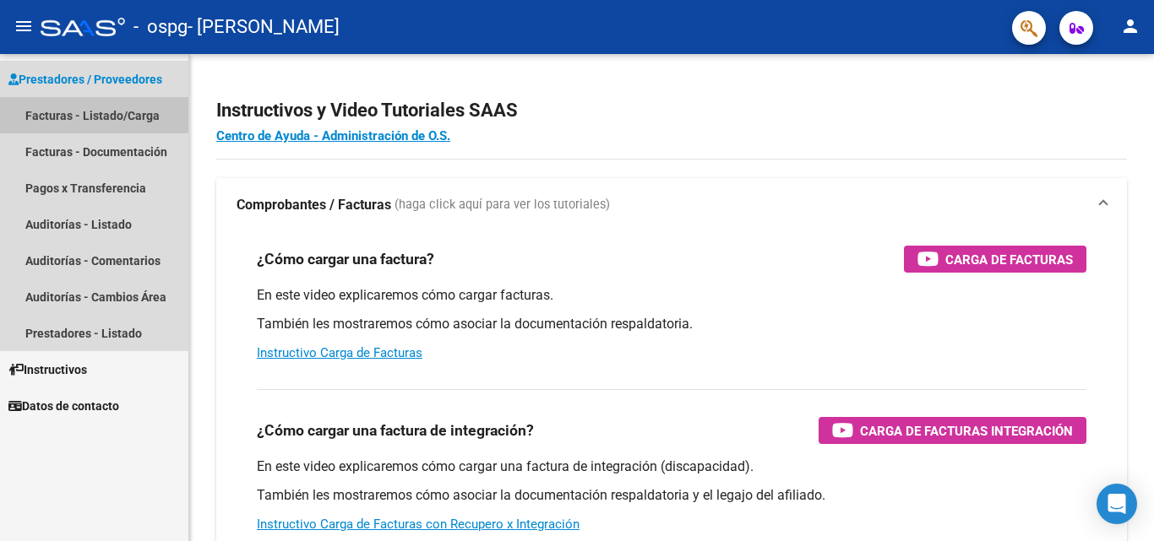
click at [130, 122] on link "Facturas - Listado/Carga" at bounding box center [94, 115] width 188 height 36
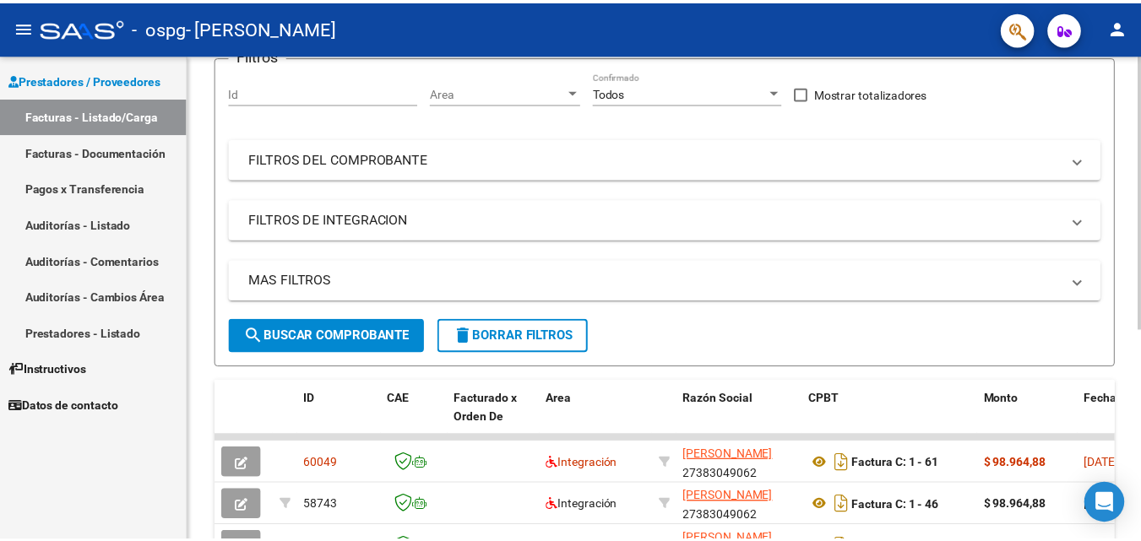
scroll to position [169, 0]
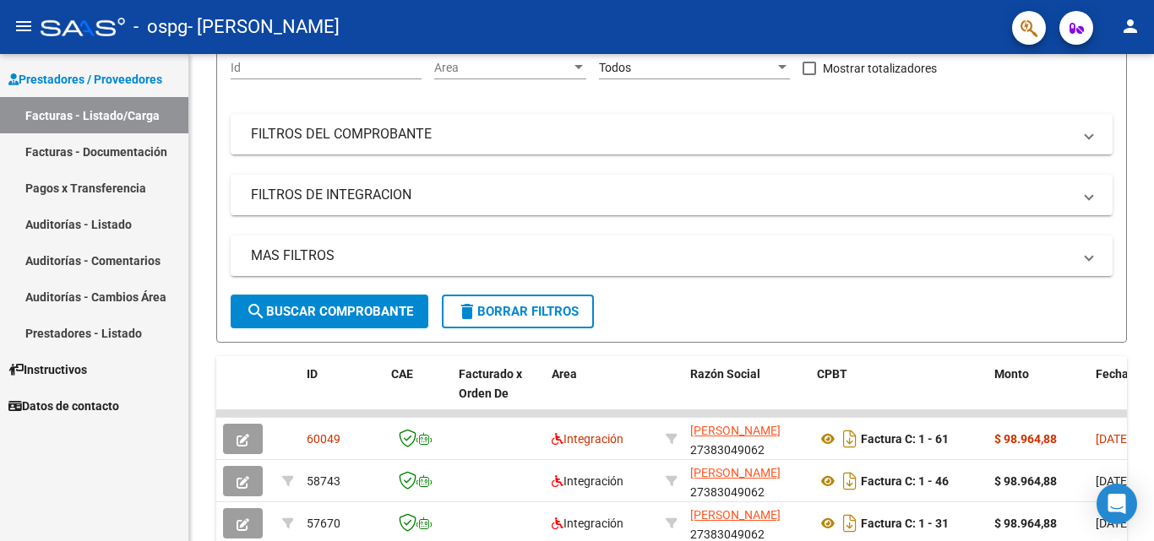
click at [1137, 40] on button "person" at bounding box center [1130, 27] width 34 height 34
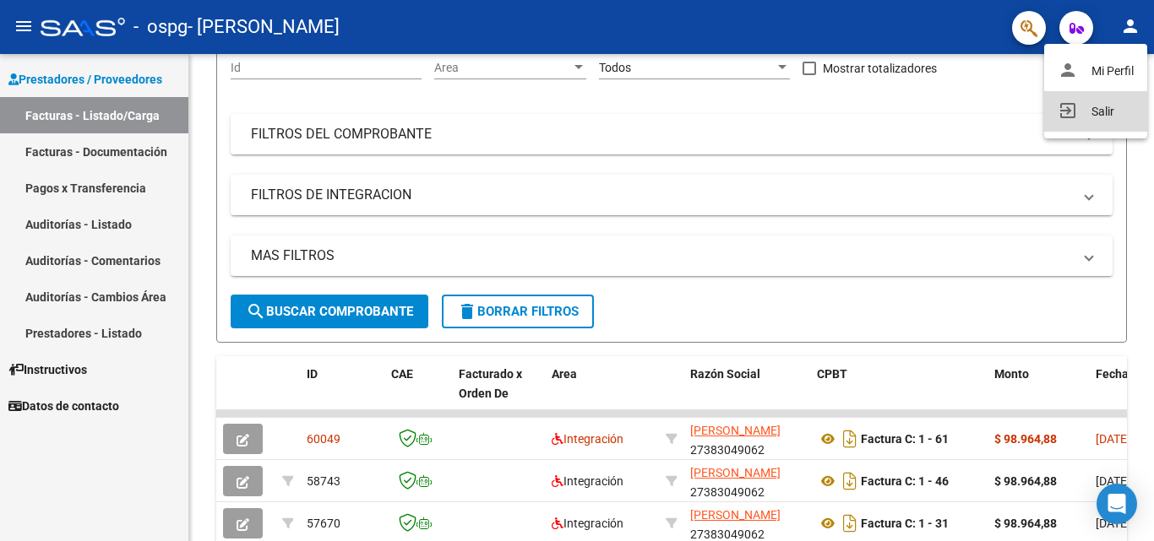
click at [1111, 103] on button "exit_to_app Salir" at bounding box center [1095, 111] width 103 height 41
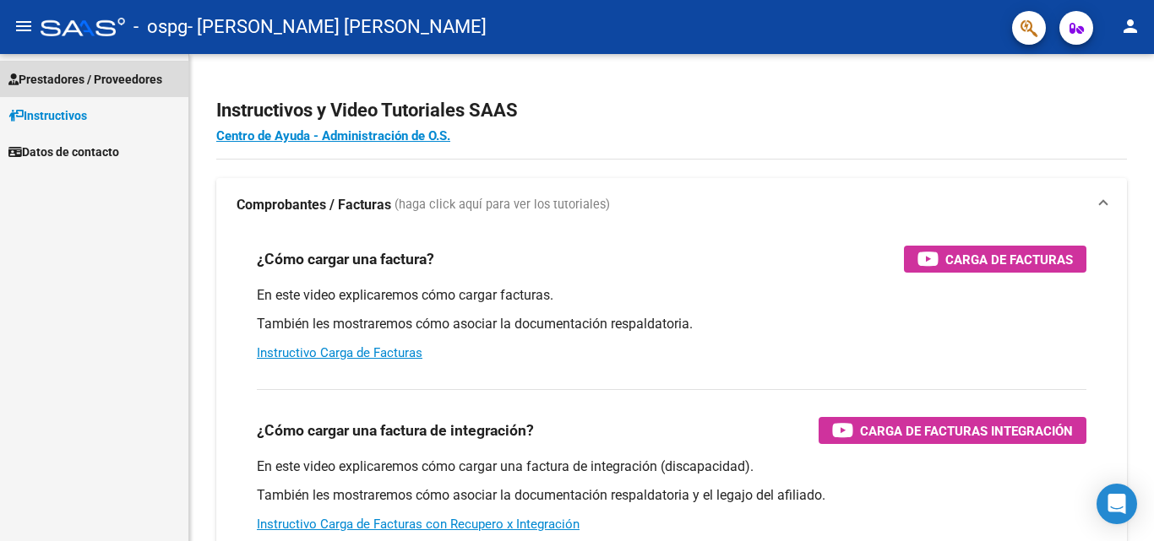
click at [78, 92] on link "Prestadores / Proveedores" at bounding box center [94, 79] width 188 height 36
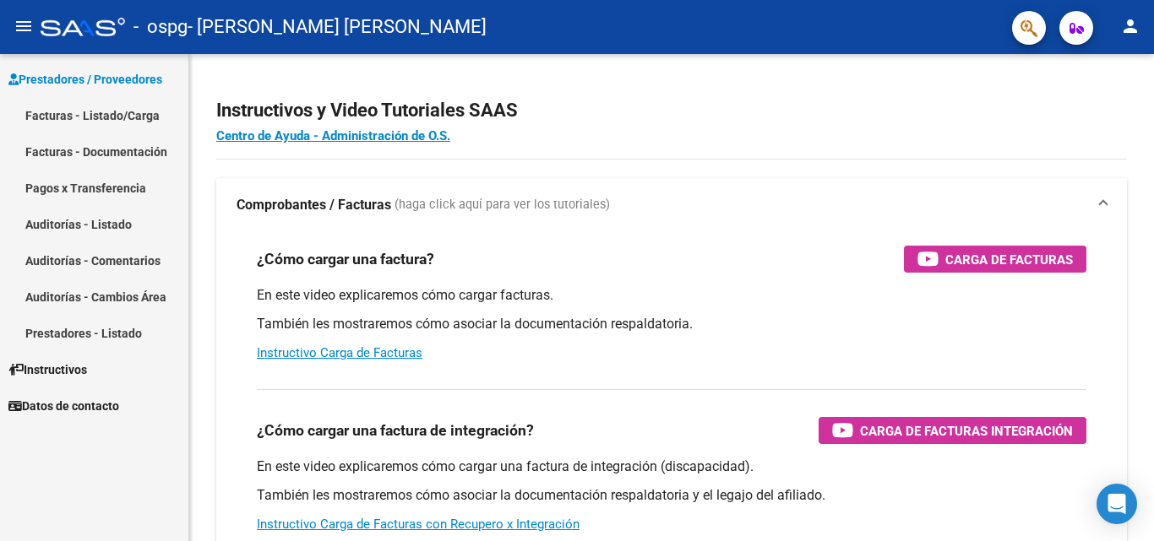
click at [150, 158] on link "Facturas - Documentación" at bounding box center [94, 151] width 188 height 36
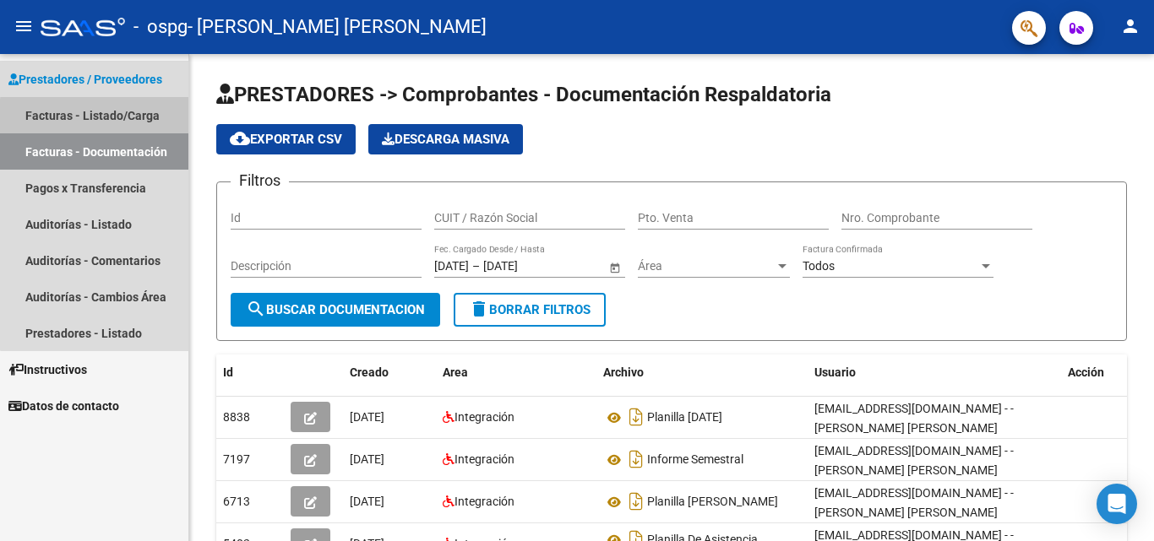
click at [144, 120] on link "Facturas - Listado/Carga" at bounding box center [94, 115] width 188 height 36
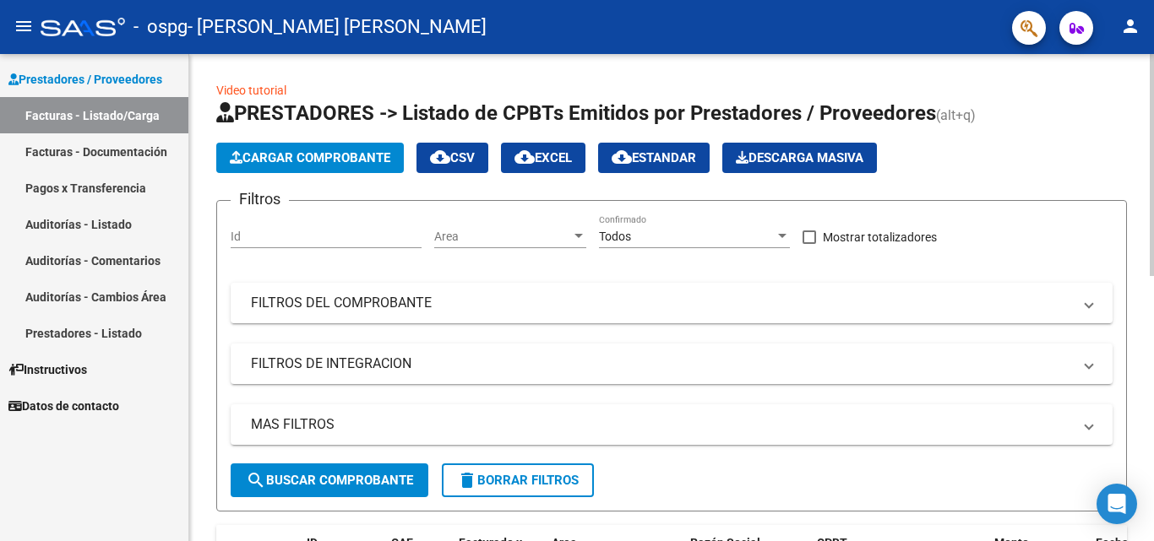
click at [364, 156] on span "Cargar Comprobante" at bounding box center [310, 157] width 161 height 15
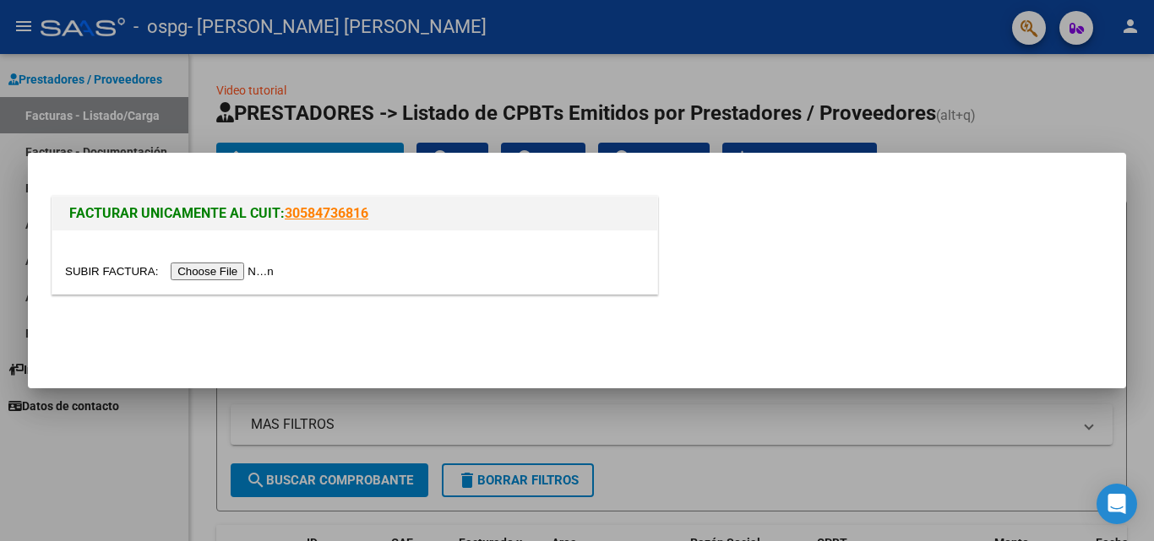
click at [244, 270] on input "file" at bounding box center [172, 272] width 214 height 18
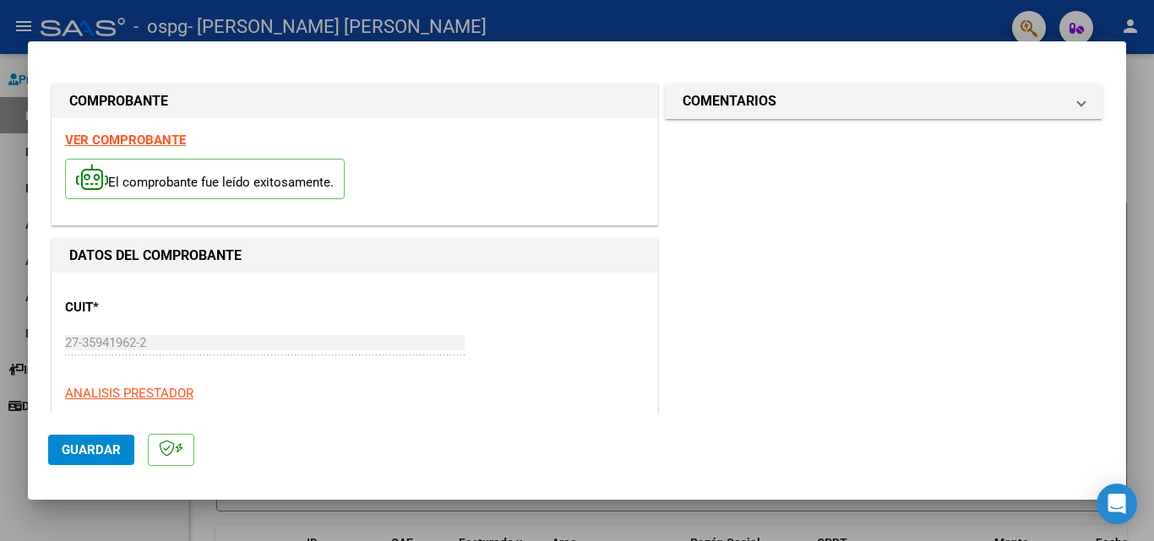
scroll to position [507, 0]
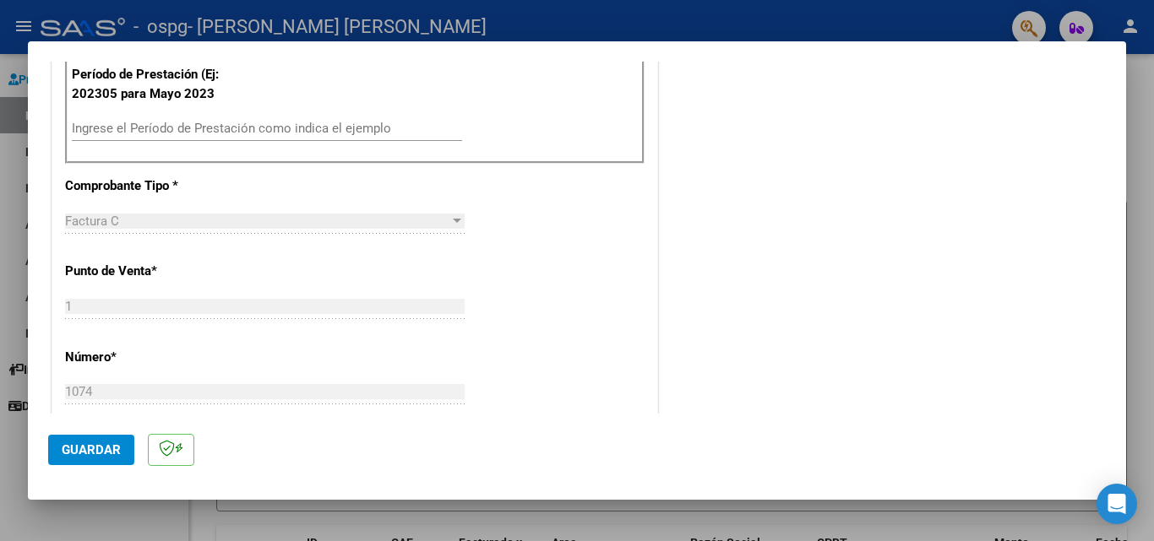
click at [329, 134] on input "Ingrese el Período de Prestación como indica el ejemplo" at bounding box center [267, 128] width 390 height 15
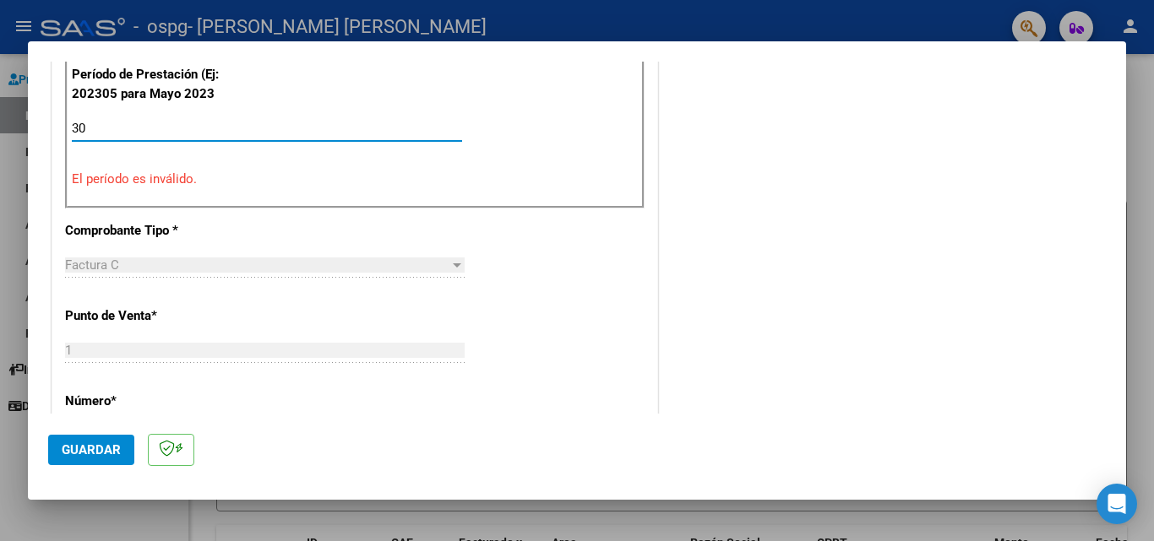
type input "3"
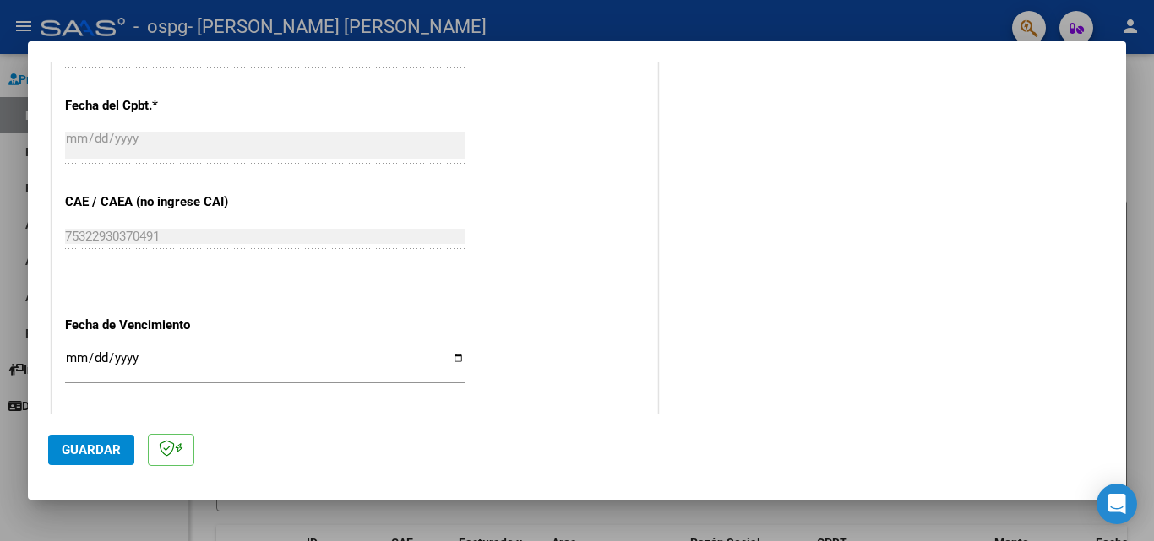
scroll to position [1014, 0]
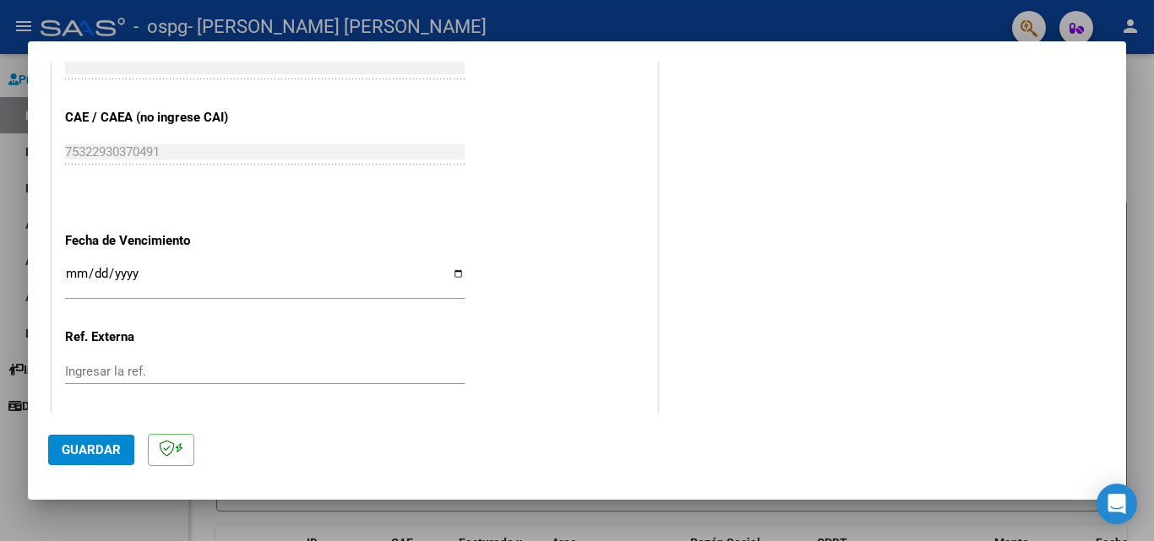
type input "202507"
click at [455, 272] on input "Ingresar la fecha" at bounding box center [265, 280] width 400 height 27
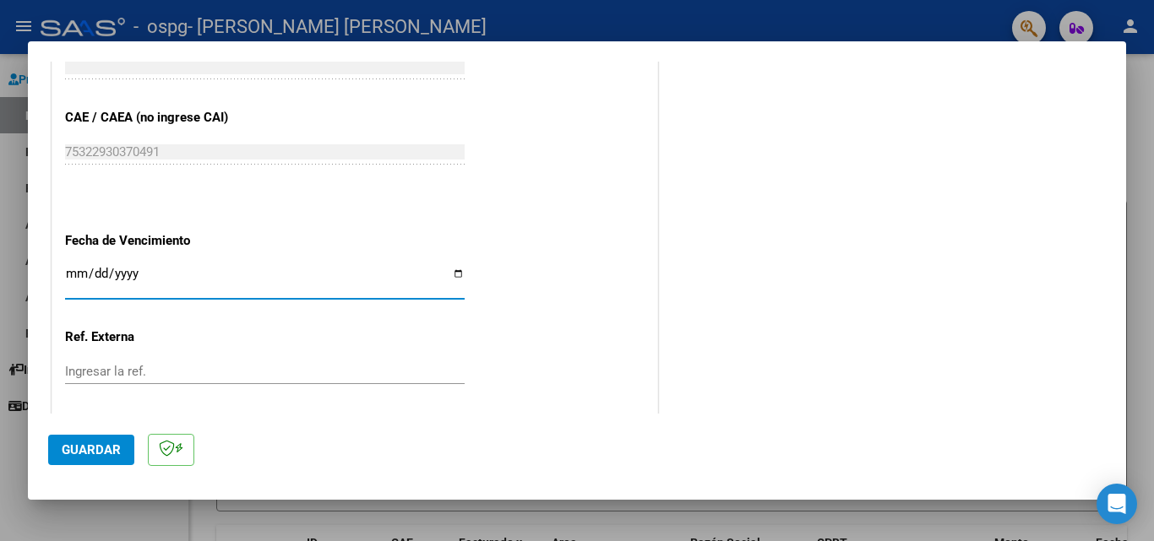
type input "2025-08-21"
click at [84, 445] on span "Guardar" at bounding box center [91, 450] width 59 height 15
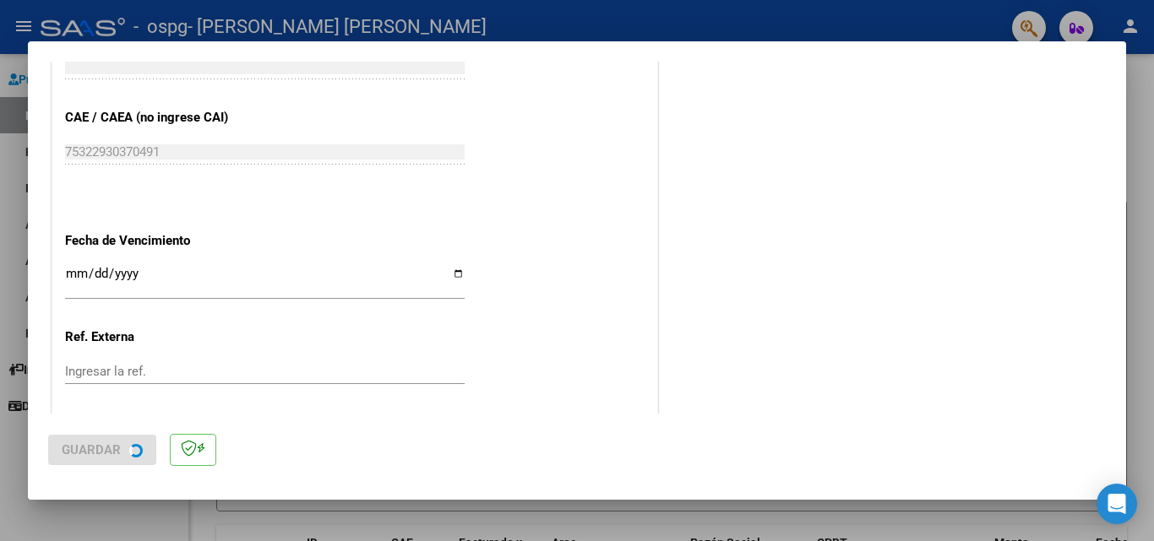
scroll to position [0, 0]
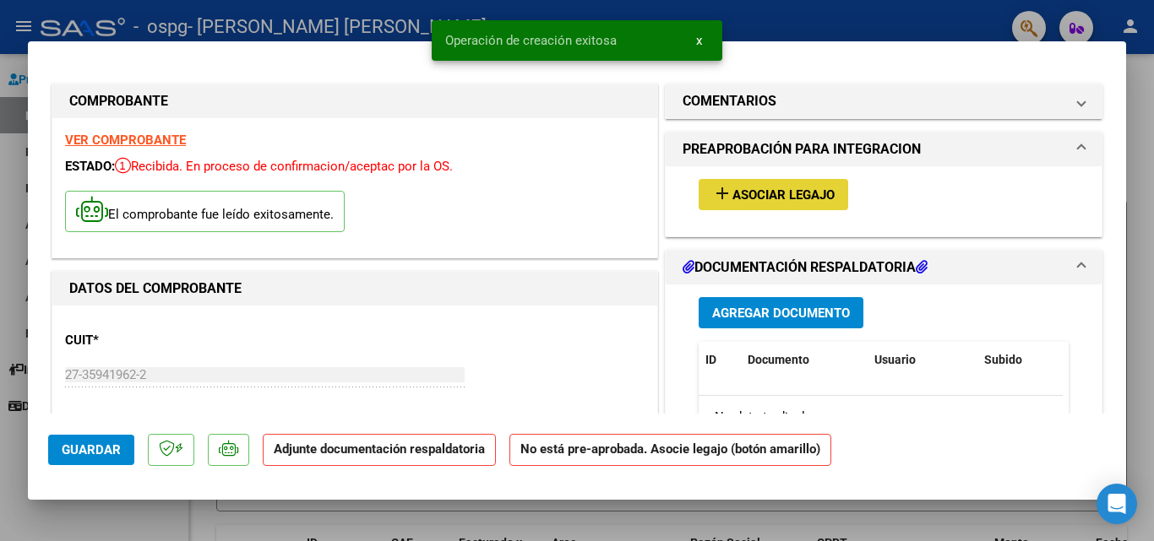
click at [774, 188] on span "Asociar Legajo" at bounding box center [783, 195] width 102 height 15
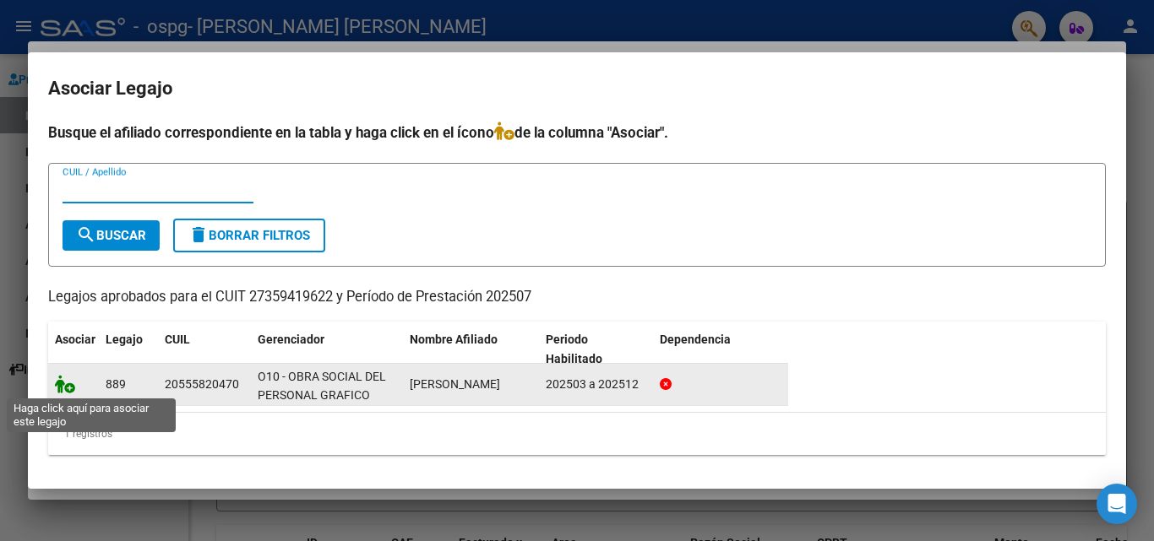
click at [62, 389] on icon at bounding box center [65, 384] width 20 height 19
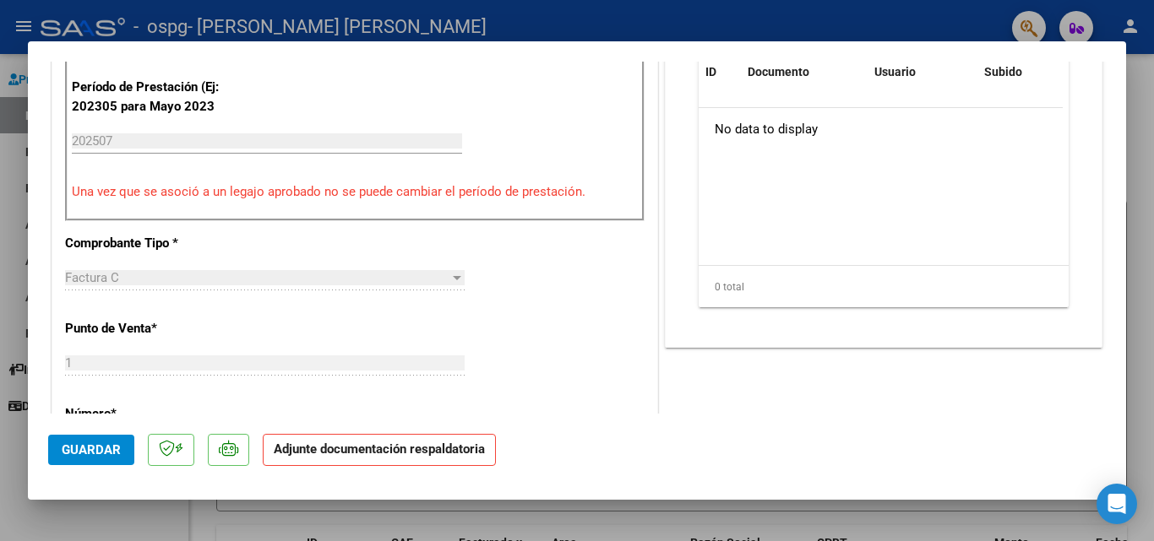
scroll to position [338, 0]
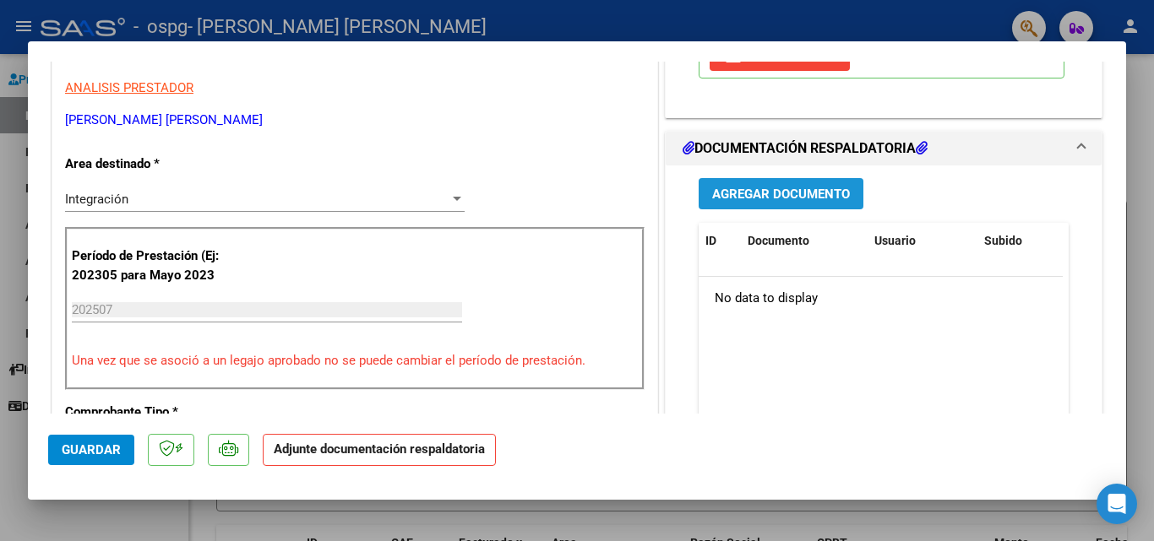
click at [790, 204] on button "Agregar Documento" at bounding box center [781, 193] width 165 height 31
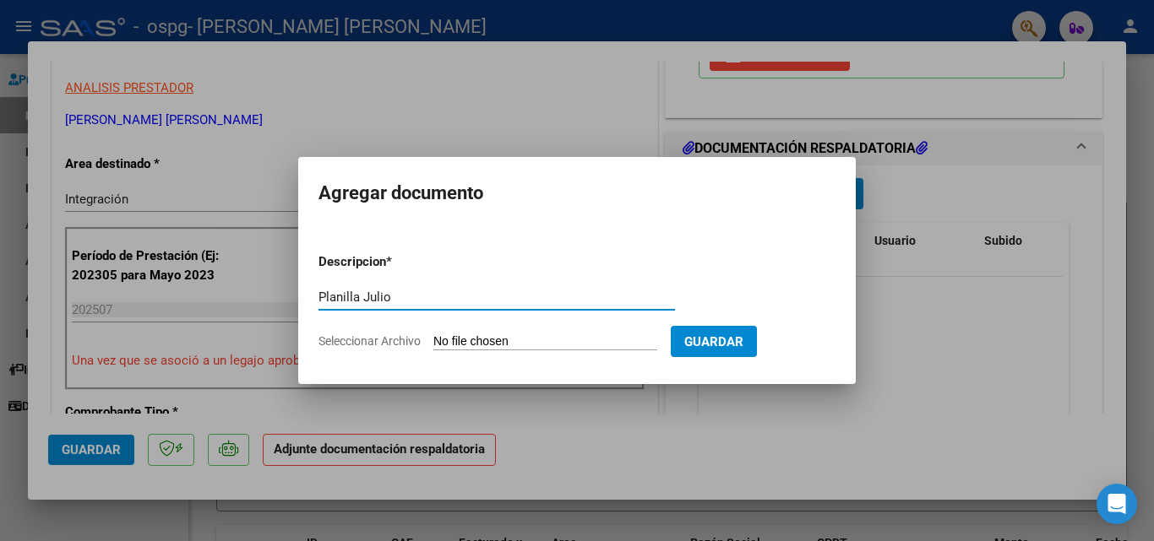
type input "Planilla Julio"
click at [555, 324] on div "Planilla Julio Escriba aquí una descripcion" at bounding box center [496, 305] width 356 height 41
click at [554, 341] on input "Seleccionar Archivo" at bounding box center [545, 343] width 224 height 16
type input "C:\fakepath\planilla BAutista JULIO2025 (1).pdf"
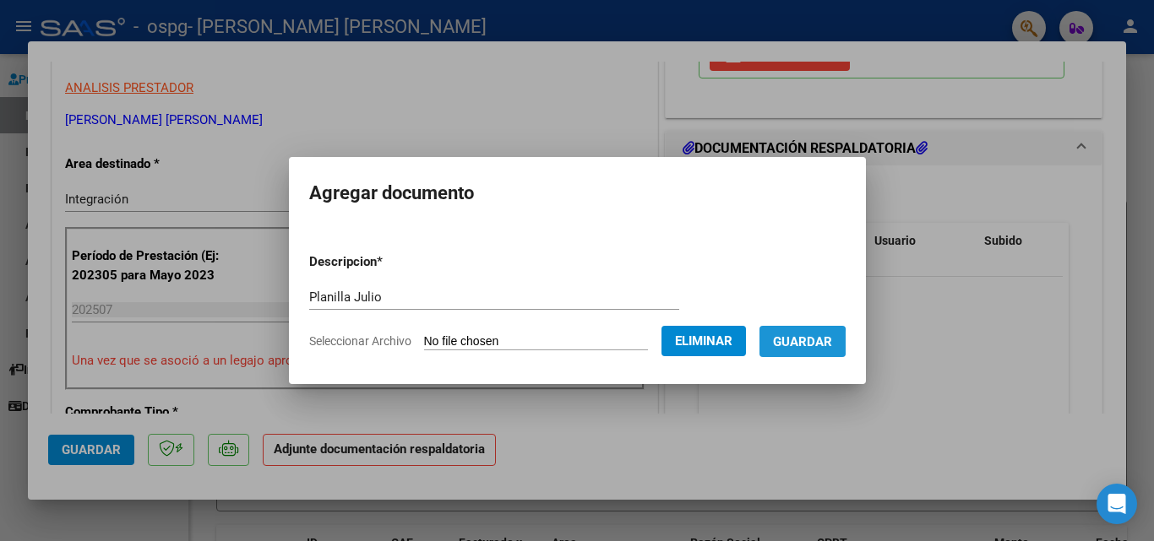
click at [798, 343] on span "Guardar" at bounding box center [802, 342] width 59 height 15
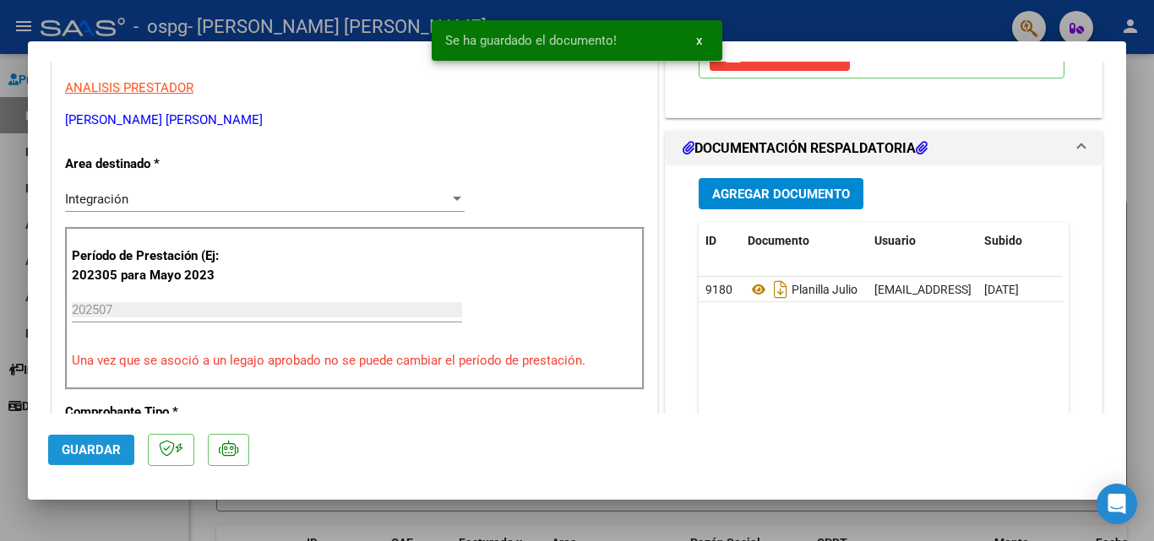
click at [83, 456] on span "Guardar" at bounding box center [91, 450] width 59 height 15
click at [1135, 297] on div at bounding box center [577, 270] width 1154 height 541
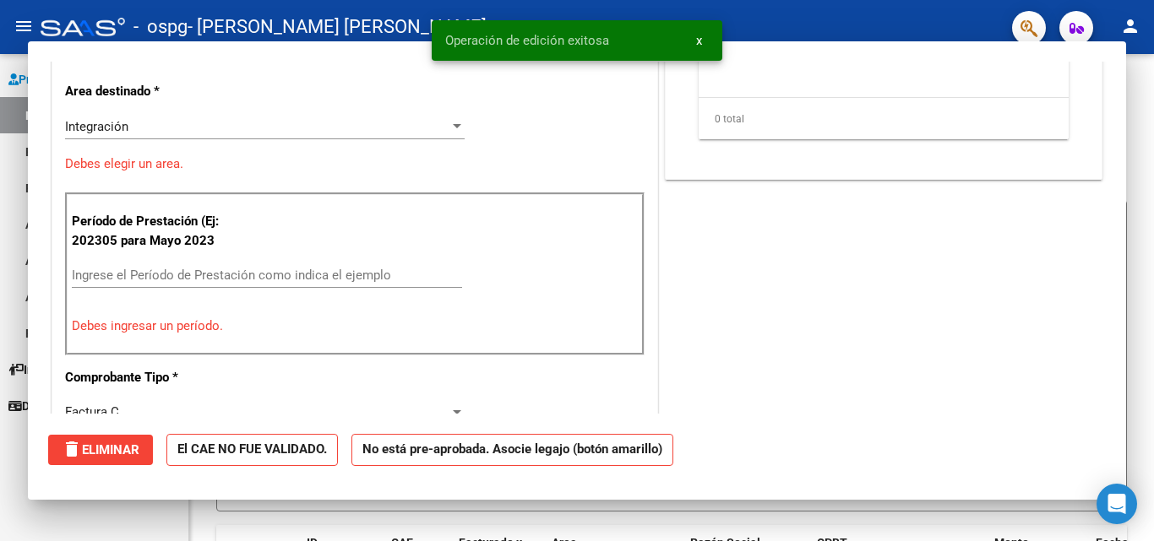
scroll to position [0, 0]
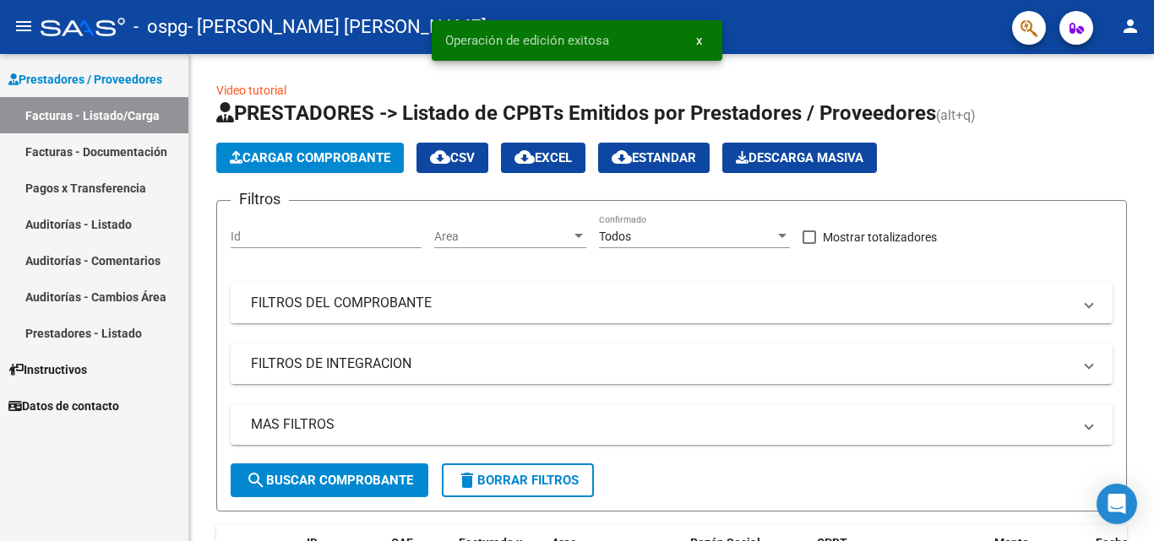
click at [122, 120] on link "Facturas - Listado/Carga" at bounding box center [94, 115] width 188 height 36
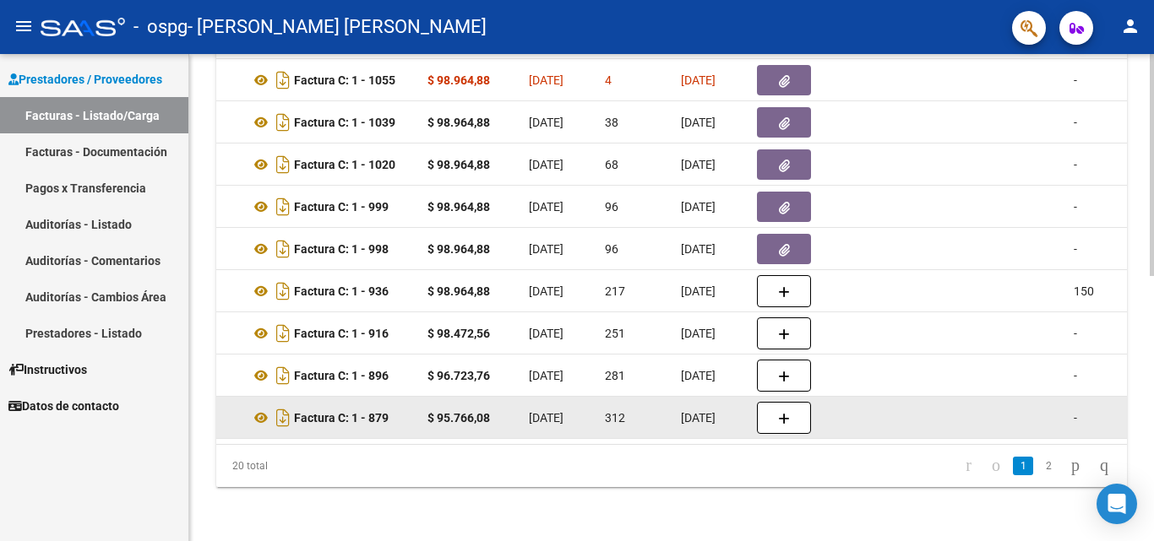
scroll to position [499, 0]
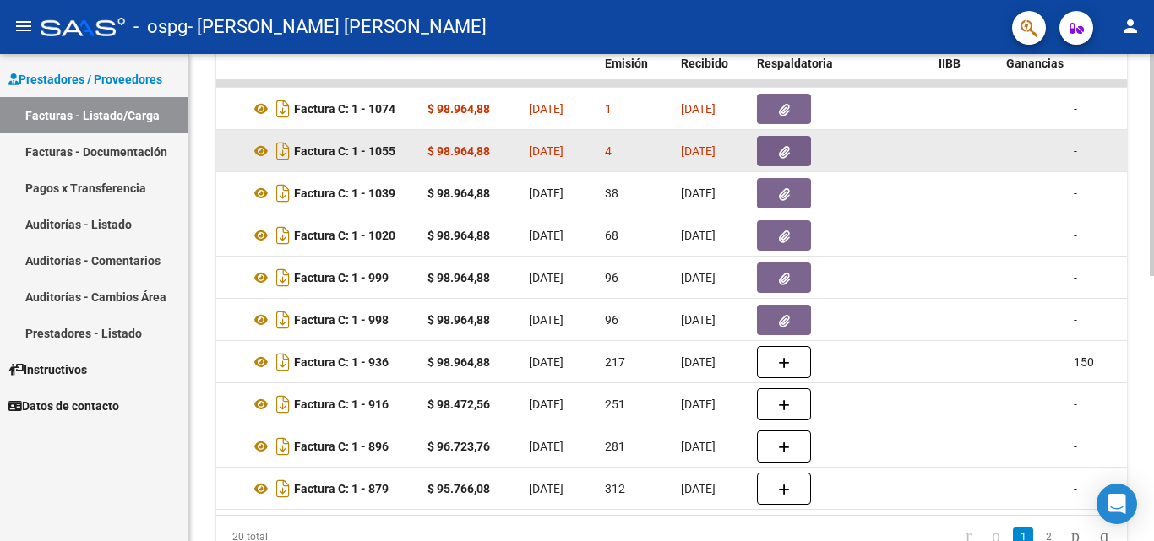
click at [785, 150] on icon "button" at bounding box center [784, 152] width 11 height 13
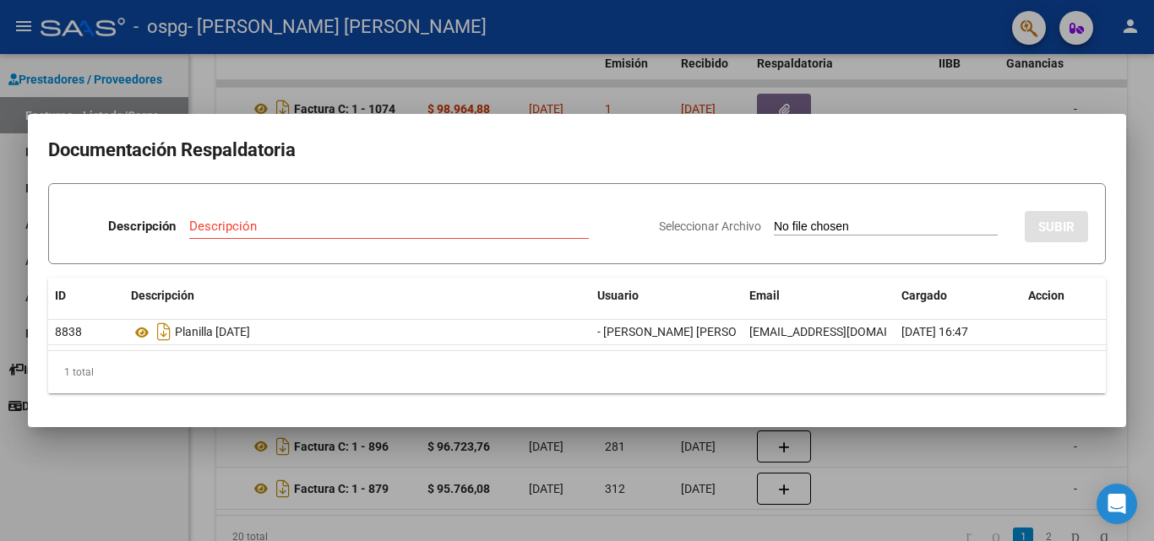
click at [1119, 101] on div at bounding box center [577, 270] width 1154 height 541
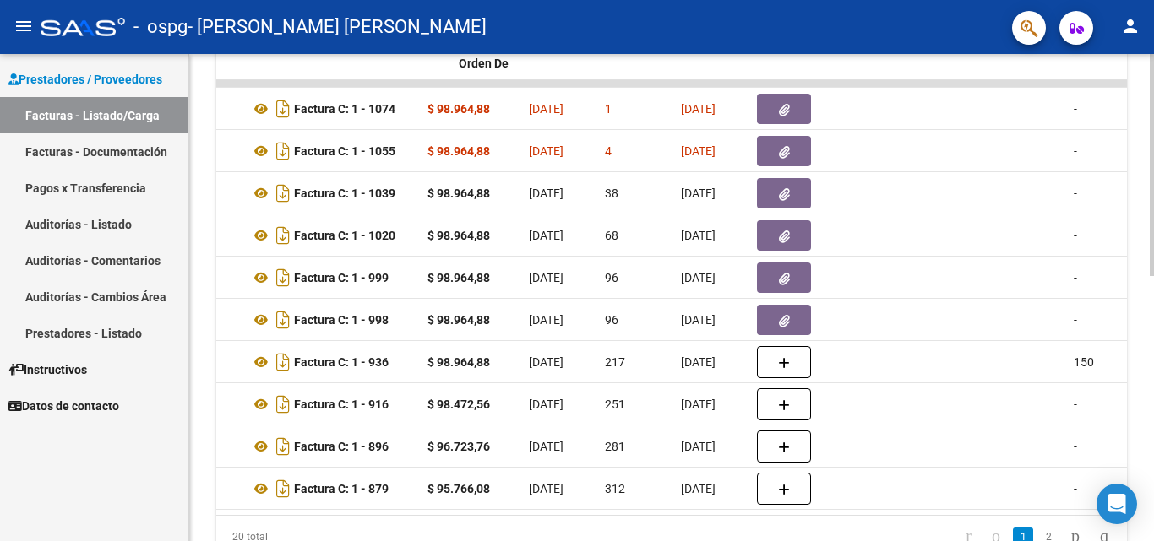
scroll to position [0, 0]
